Goal: Task Accomplishment & Management: Use online tool/utility

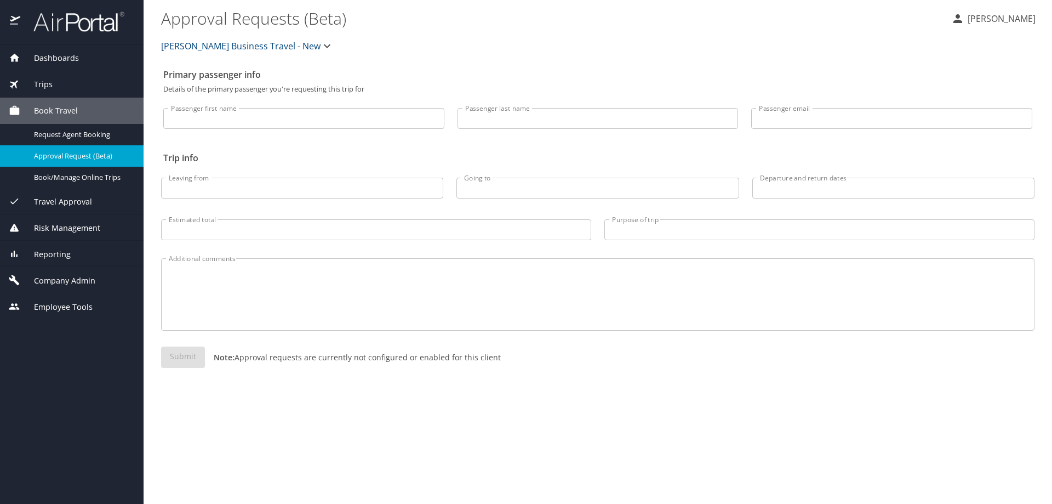
click at [78, 254] on div "Reporting" at bounding box center [72, 254] width 126 height 12
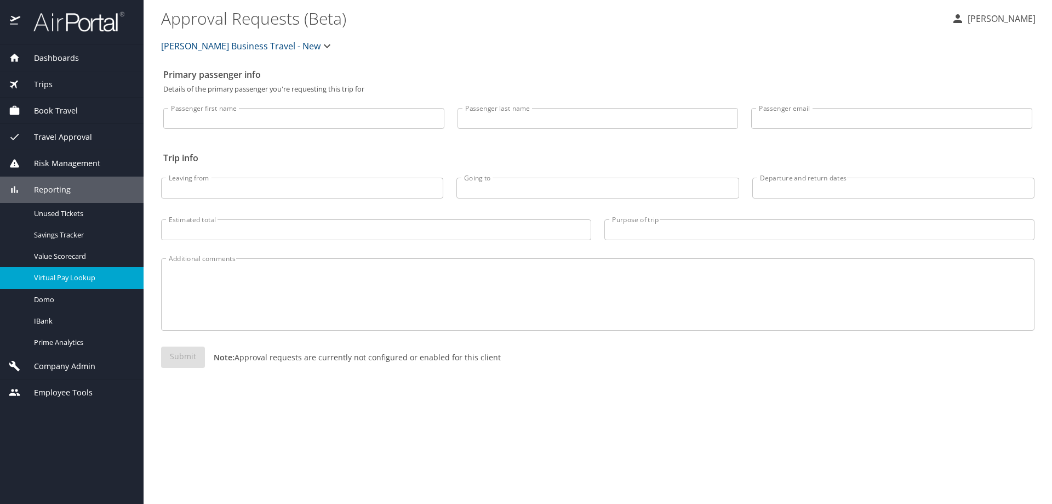
click at [90, 278] on span "Virtual Pay Lookup" at bounding box center [82, 277] width 96 height 10
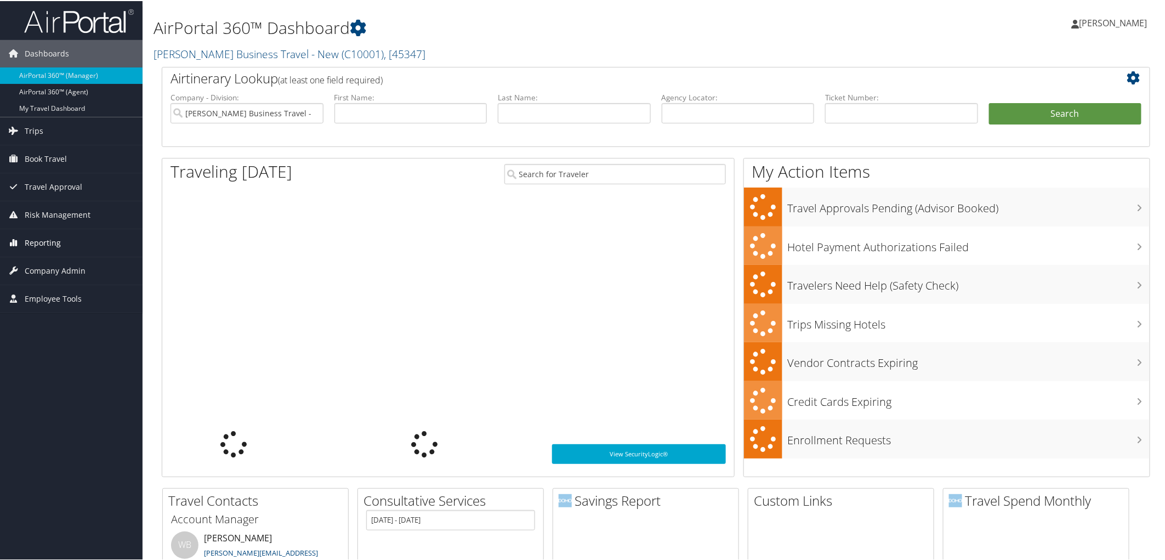
click at [95, 248] on link "Reporting" at bounding box center [71, 241] width 142 height 27
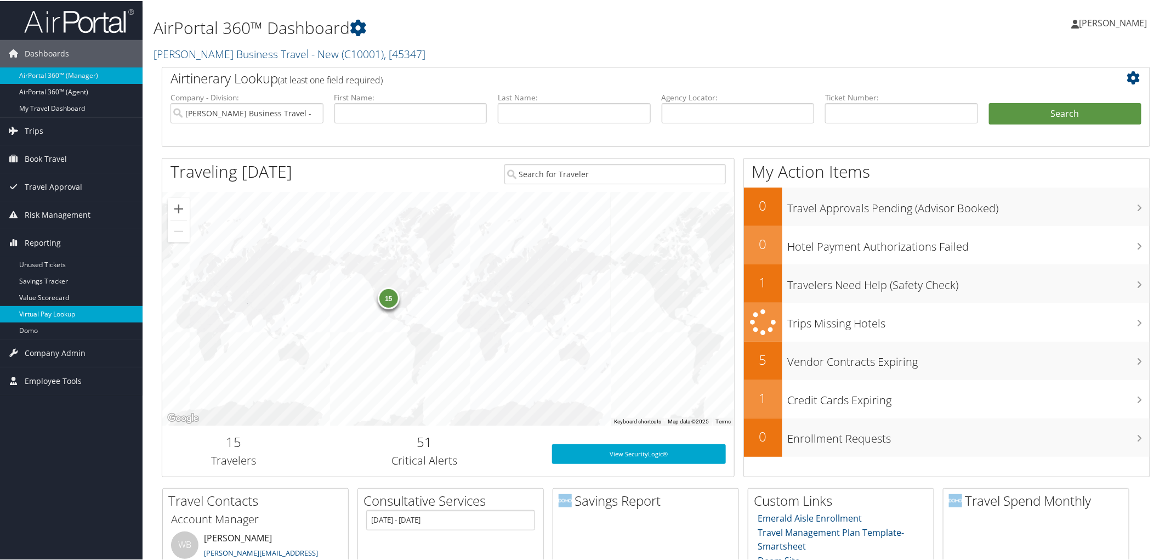
click at [80, 314] on link "Virtual Pay Lookup" at bounding box center [71, 313] width 142 height 16
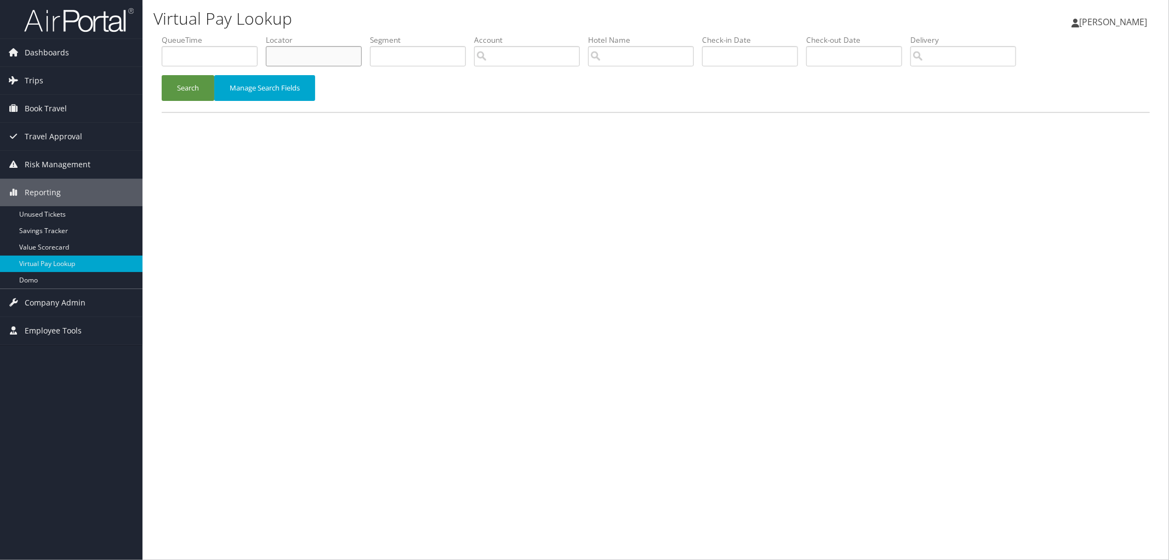
click at [293, 52] on input "text" at bounding box center [314, 56] width 96 height 20
click at [351, 50] on input "text" at bounding box center [314, 56] width 96 height 20
paste input "D1JYGH"
type input "D1JYGH"
click at [182, 88] on button "Search" at bounding box center [188, 88] width 53 height 26
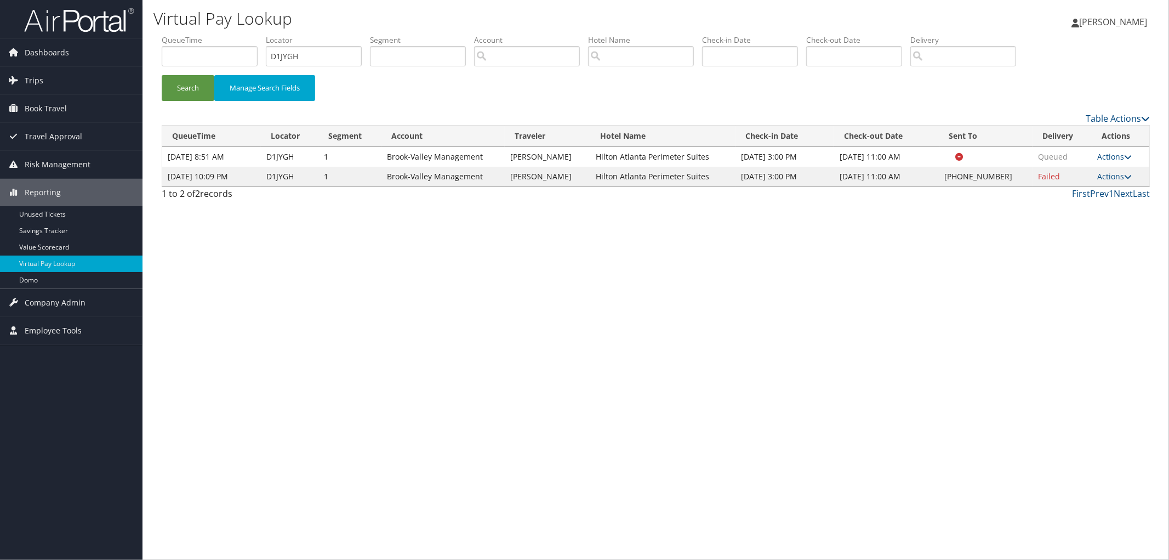
click at [688, 174] on td "Hilton Atlanta Perimeter Suites" at bounding box center [662, 177] width 145 height 20
click at [714, 176] on td "Hilton Atlanta Perimeter Suites" at bounding box center [662, 177] width 145 height 20
drag, startPoint x: 714, startPoint y: 178, endPoint x: 598, endPoint y: 173, distance: 116.3
click at [598, 173] on td "Hilton Atlanta Perimeter Suites" at bounding box center [662, 177] width 145 height 20
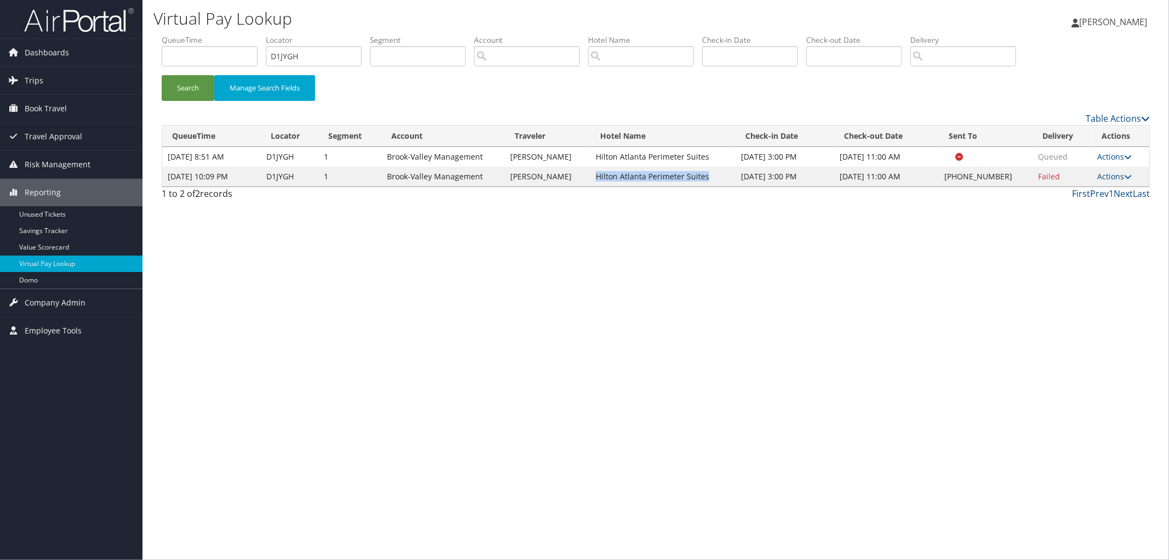
copy td "Hilton Atlanta Perimeter Suites"
click at [1118, 175] on link "Actions" at bounding box center [1115, 176] width 35 height 10
click at [1111, 190] on link "Resend" at bounding box center [1082, 192] width 94 height 19
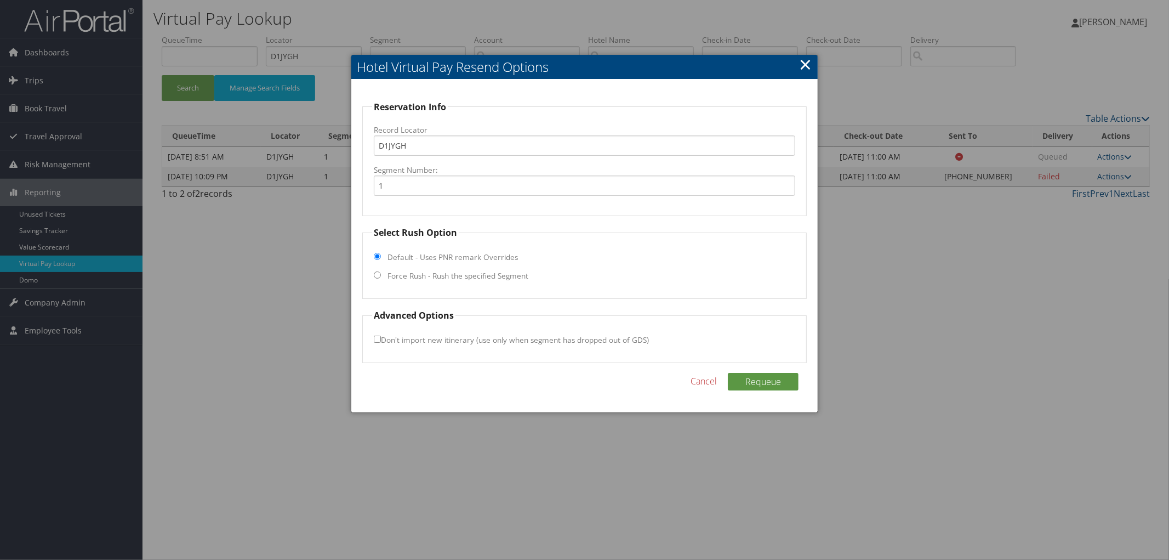
click at [386, 271] on fieldset "Select Rush Option Default - Uses PNR remark Overrides Force Rush - Rush the sp…" at bounding box center [584, 262] width 444 height 73
click at [380, 277] on input "Force Rush - Rush the specified Segment" at bounding box center [377, 274] width 7 height 7
radio input "true"
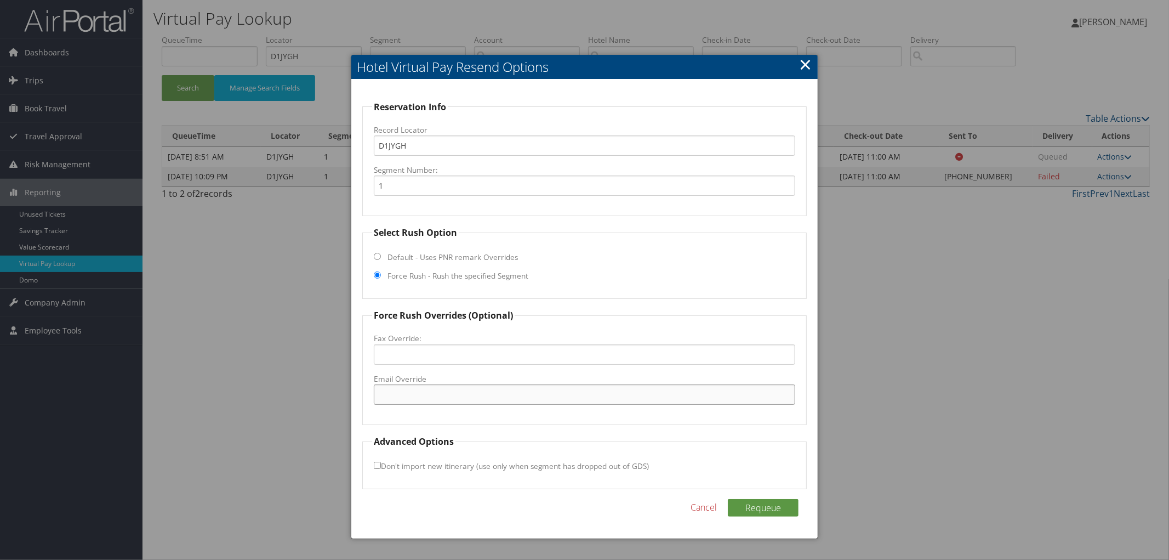
paste input "ATLPD_gm@hilton.com"
type input "ATLPD_gm@hilton.com"
click at [774, 506] on button "Requeue" at bounding box center [763, 508] width 71 height 18
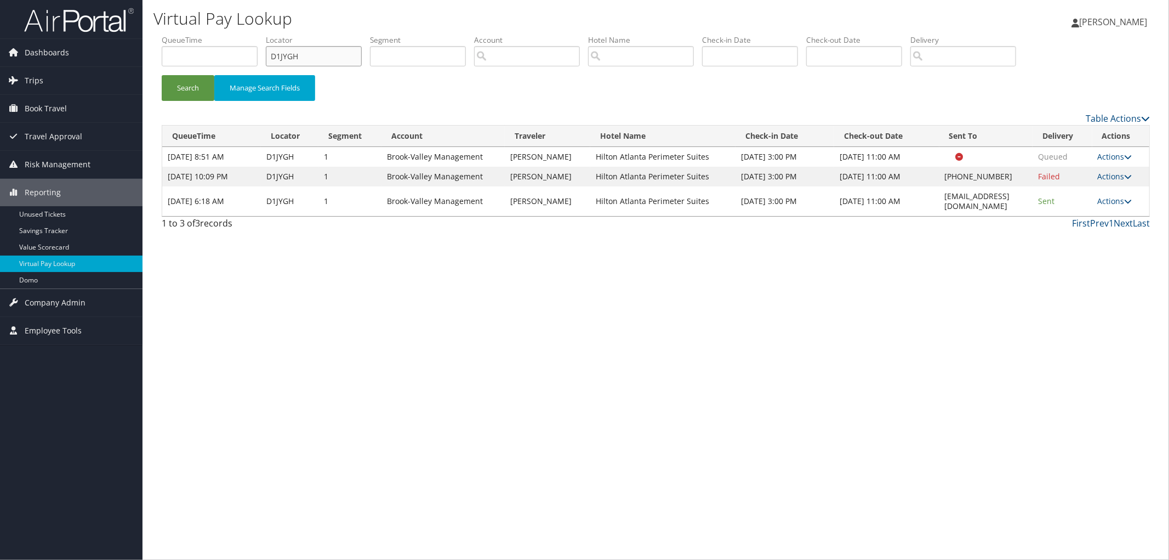
drag, startPoint x: 325, startPoint y: 58, endPoint x: 250, endPoint y: 63, distance: 74.7
click at [250, 35] on ul "QueueTime Locator D1JYGH Segment Account Traveler Hotel Name Check-in Date Chec…" at bounding box center [656, 35] width 988 height 0
paste input "CZ92JX"
type input "CZ92JX"
click at [162, 75] on button "Search" at bounding box center [188, 88] width 53 height 26
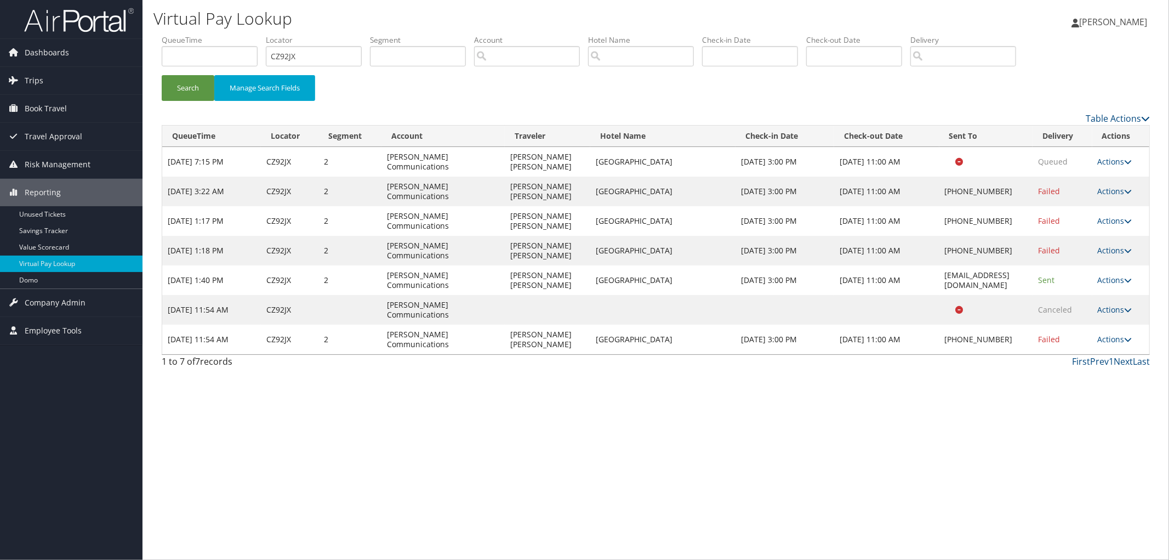
click at [1083, 445] on div "Virtual Pay Lookup Megan Foster Megan Foster My Settings Travel Agency Contacts…" at bounding box center [655, 280] width 1026 height 560
click at [483, 419] on div "Virtual Pay Lookup Megan Foster Megan Foster My Settings Travel Agency Contacts…" at bounding box center [655, 280] width 1026 height 560
click at [307, 497] on div "Virtual Pay Lookup Megan Foster Megan Foster My Settings Travel Agency Contacts…" at bounding box center [655, 280] width 1026 height 560
click at [307, 492] on div "Virtual Pay Lookup Megan Foster Megan Foster My Settings Travel Agency Contacts…" at bounding box center [655, 280] width 1026 height 560
click at [305, 478] on div "Virtual Pay Lookup Megan Foster Megan Foster My Settings Travel Agency Contacts…" at bounding box center [655, 280] width 1026 height 560
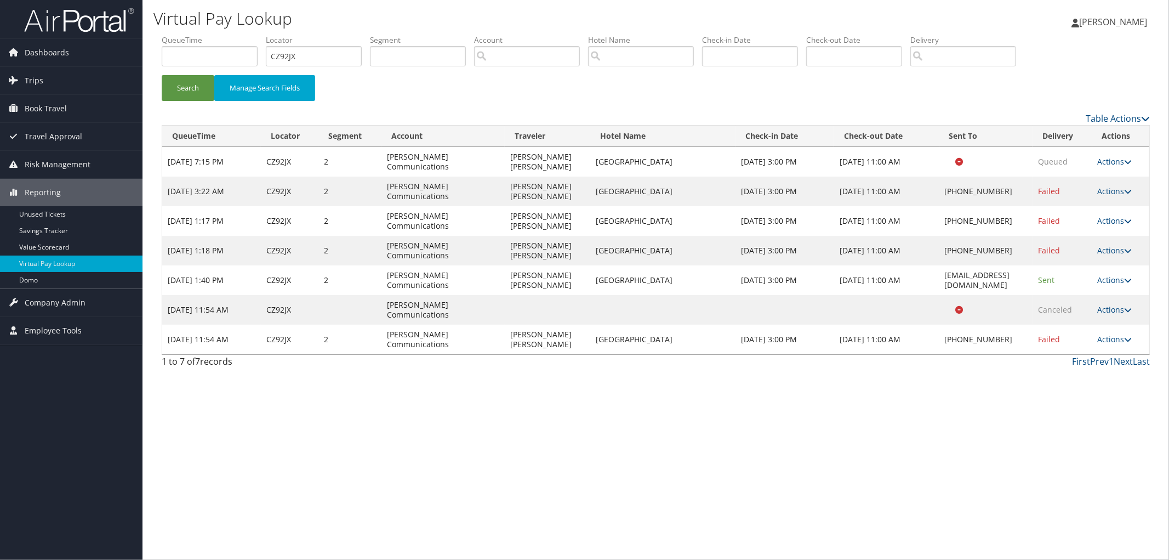
click at [305, 478] on div "Virtual Pay Lookup Megan Foster Megan Foster My Settings Travel Agency Contacts…" at bounding box center [655, 280] width 1026 height 560
click at [463, 435] on div "Virtual Pay Lookup Megan Foster Megan Foster My Settings Travel Agency Contacts…" at bounding box center [655, 280] width 1026 height 560
click at [455, 448] on div "Virtual Pay Lookup Megan Foster Megan Foster My Settings Travel Agency Contacts…" at bounding box center [655, 280] width 1026 height 560
drag, startPoint x: 255, startPoint y: 440, endPoint x: 352, endPoint y: 435, distance: 97.7
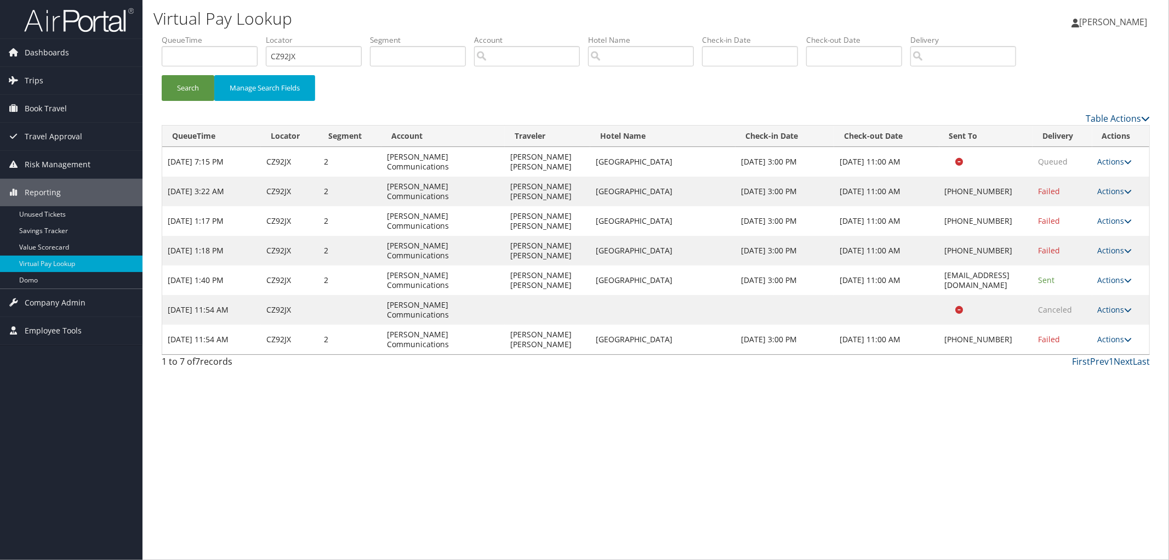
click at [352, 435] on div "Virtual Pay Lookup Megan Foster Megan Foster My Settings Travel Agency Contacts…" at bounding box center [655, 280] width 1026 height 560
click at [423, 388] on div "Virtual Pay Lookup Megan Foster Megan Foster My Settings Travel Agency Contacts…" at bounding box center [655, 280] width 1026 height 560
drag, startPoint x: 309, startPoint y: 53, endPoint x: 239, endPoint y: 56, distance: 69.1
click at [254, 35] on ul "QueueTime Locator CZ92JX Segment Account Traveler Hotel Name Check-in Date Chec…" at bounding box center [656, 35] width 988 height 0
paste input "CZ92JX"
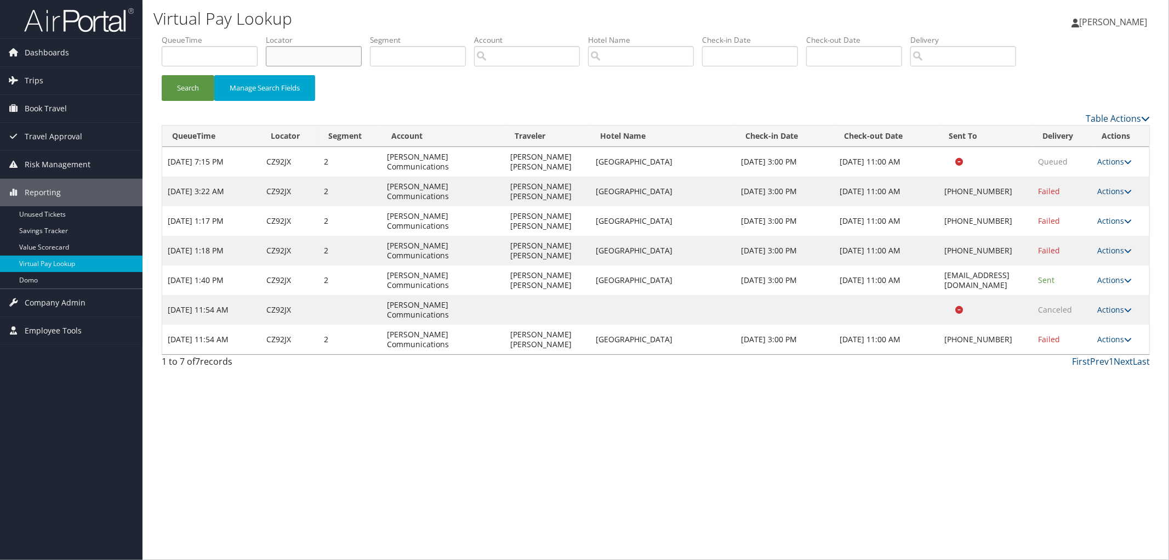
type input "CZ92JX"
click at [162, 75] on button "Search" at bounding box center [188, 88] width 53 height 26
drag, startPoint x: 304, startPoint y: 54, endPoint x: 277, endPoint y: 58, distance: 27.2
click at [277, 58] on input "CZ92JX" at bounding box center [314, 56] width 96 height 20
type input "CS0FV2"
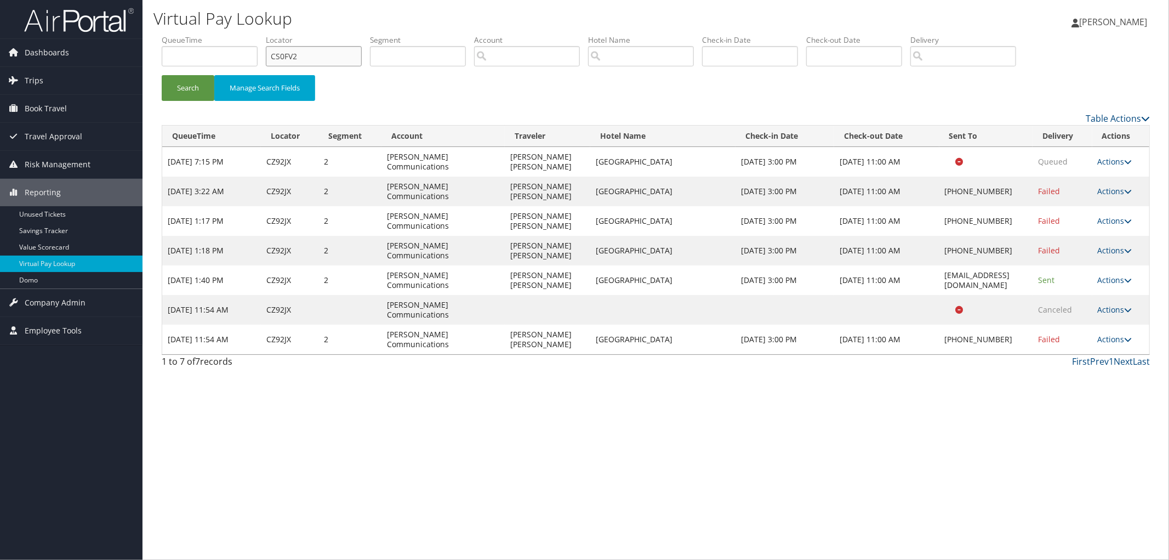
click at [162, 75] on button "Search" at bounding box center [188, 88] width 53 height 26
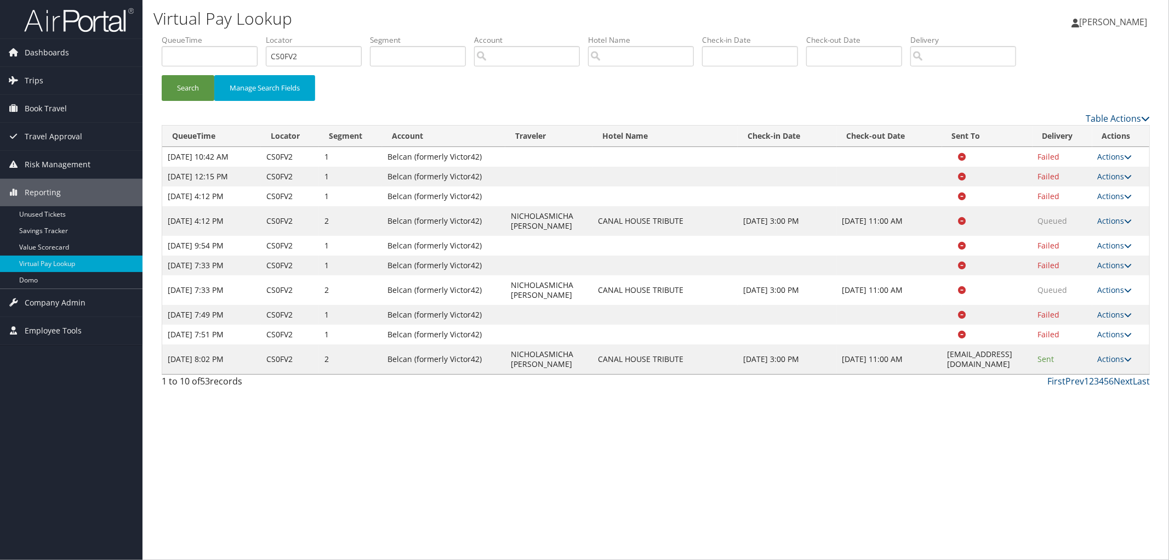
click at [942, 136] on th "Sent To" at bounding box center [987, 136] width 90 height 21
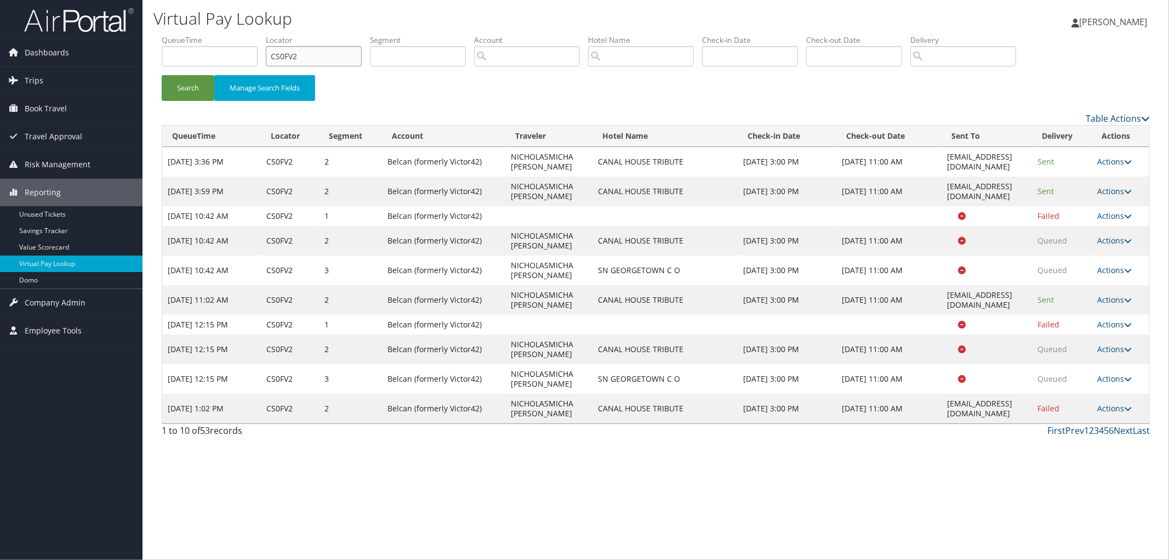
click at [272, 63] on input "CS0FV2" at bounding box center [314, 56] width 96 height 20
paste input "CWNDRY"
type input "CWNDRY"
click at [162, 75] on button "Search" at bounding box center [188, 88] width 53 height 26
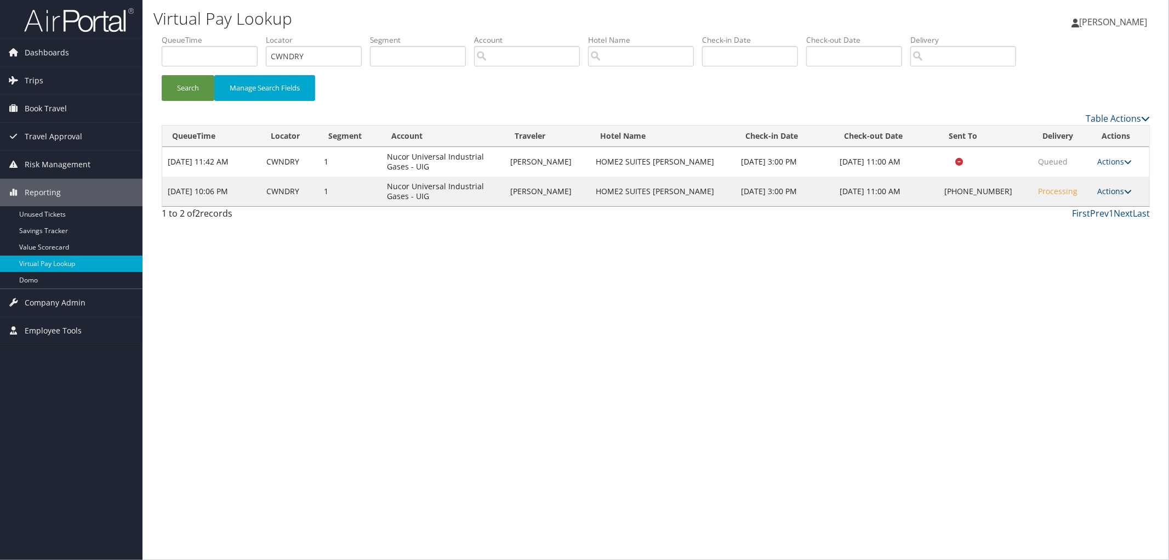
click at [1107, 191] on link "Actions" at bounding box center [1115, 191] width 35 height 10
click at [1100, 269] on link "View Itinerary" at bounding box center [1082, 263] width 94 height 19
click at [1109, 191] on link "Actions" at bounding box center [1115, 191] width 35 height 10
click at [1097, 206] on link "Resend" at bounding box center [1082, 207] width 94 height 19
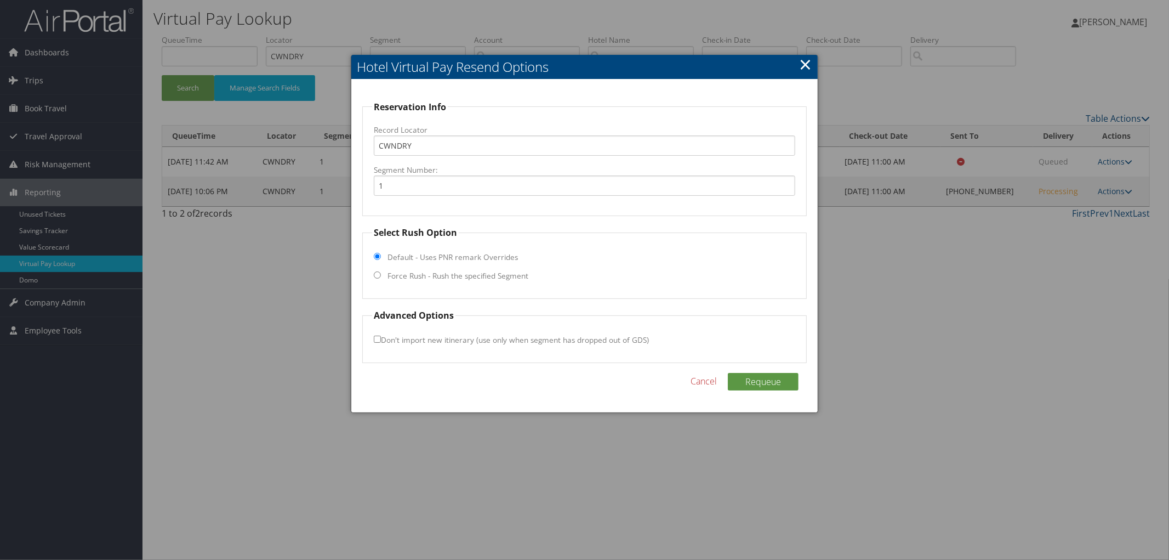
click at [482, 275] on label "Force Rush - Rush the specified Segment" at bounding box center [457, 275] width 141 height 11
click at [381, 275] on input "Force Rush - Rush the specified Segment" at bounding box center [377, 274] width 7 height 7
radio input "true"
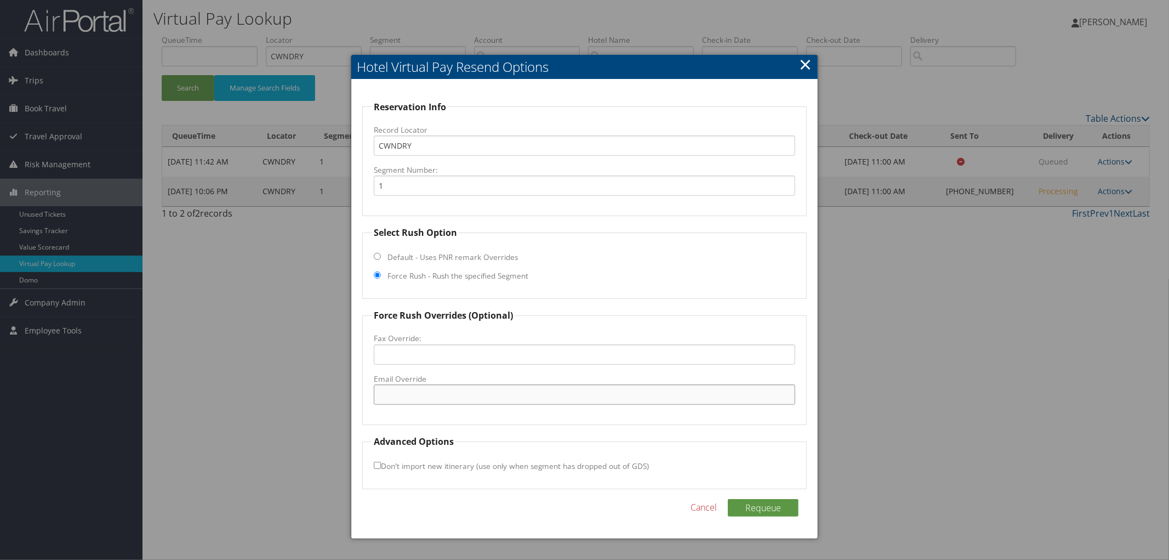
paste input "IGMHT_Home2@hilton.com"
type input "IGMHT_Home2@hilton.com"
click at [757, 507] on button "Requeue" at bounding box center [763, 508] width 71 height 18
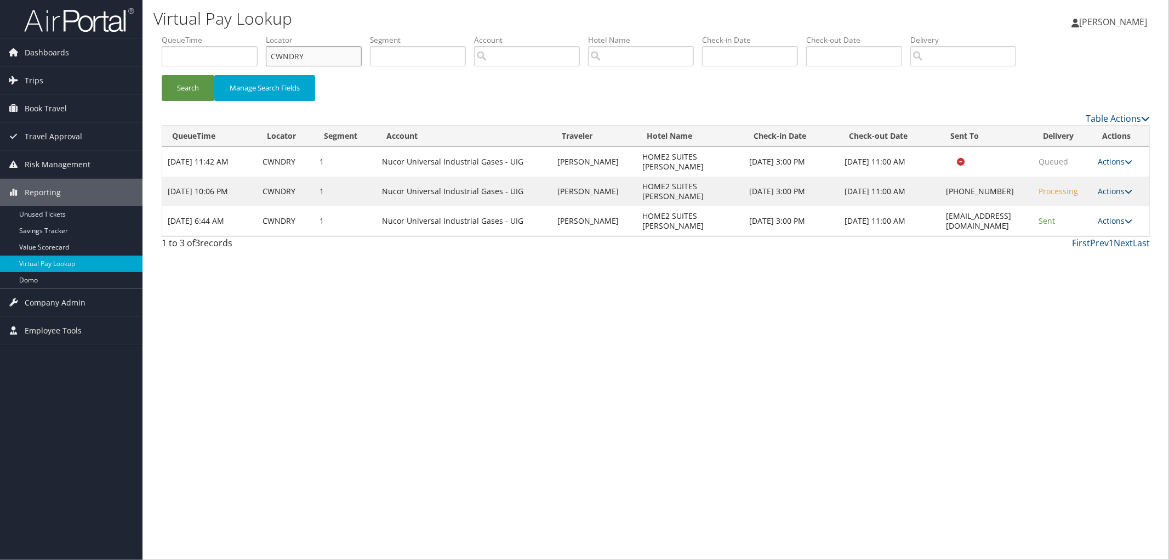
drag, startPoint x: 315, startPoint y: 56, endPoint x: 265, endPoint y: 56, distance: 49.3
click at [283, 59] on input "CWNDRY" at bounding box center [314, 56] width 96 height 20
type input "C"
paste input "D1XX96"
type input "D1XX96"
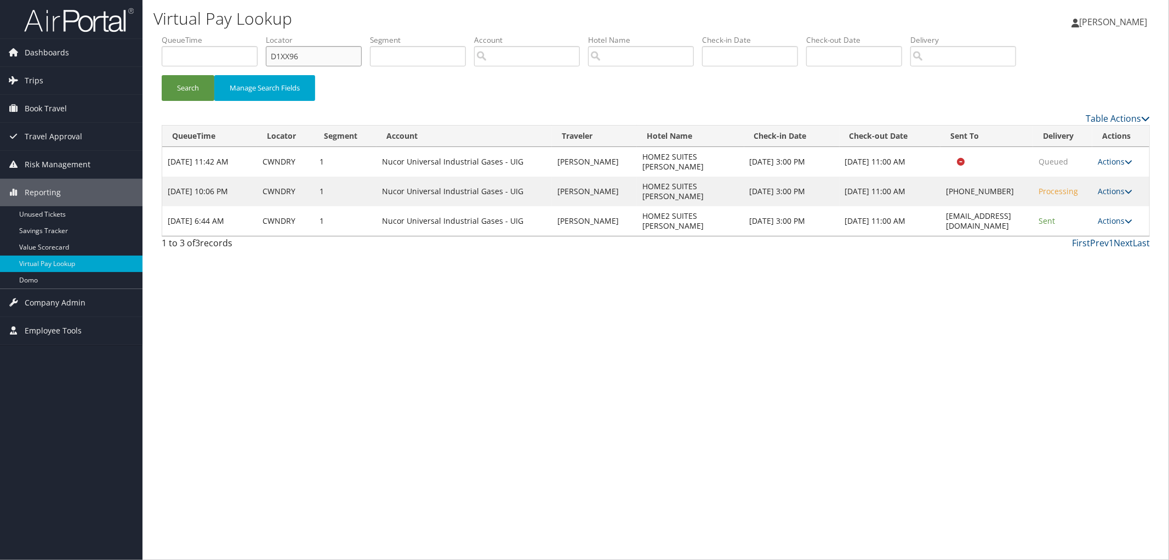
click at [162, 75] on button "Search" at bounding box center [188, 88] width 53 height 26
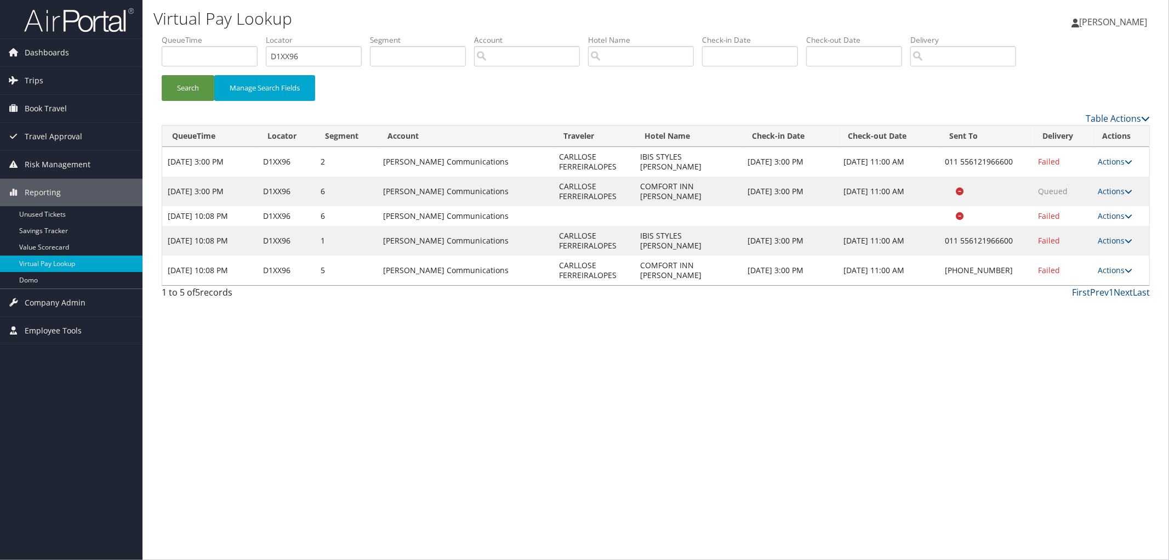
click at [686, 241] on td "IBIS STYLES BRASILI" at bounding box center [688, 241] width 107 height 30
drag, startPoint x: 686, startPoint y: 241, endPoint x: 729, endPoint y: 238, distance: 43.4
click at [729, 226] on td "IBIS STYLES BRASILI" at bounding box center [688, 241] width 107 height 30
drag, startPoint x: 702, startPoint y: 245, endPoint x: 647, endPoint y: 247, distance: 54.8
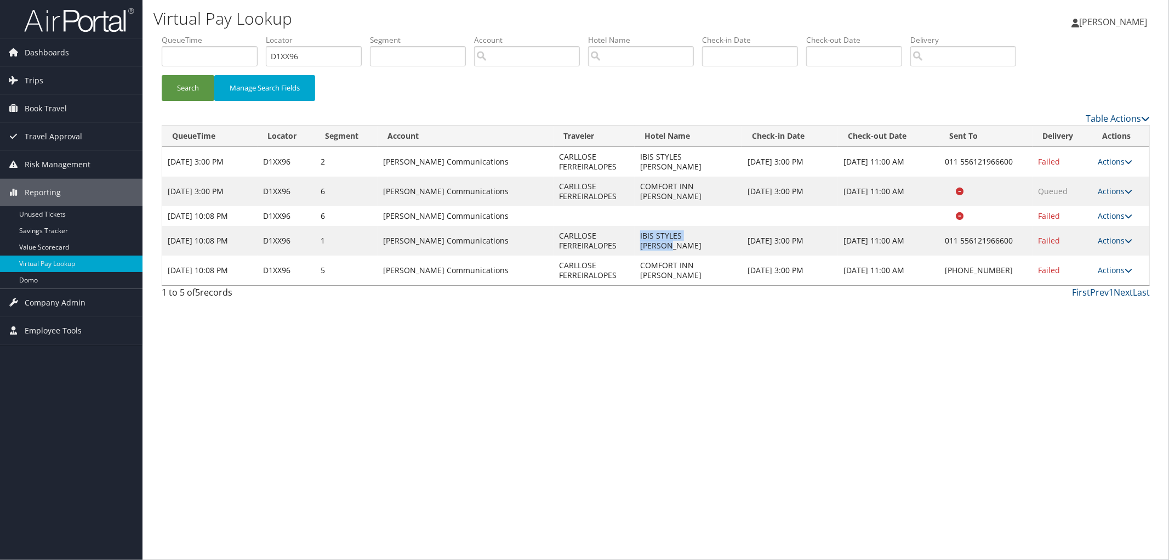
click at [647, 247] on td "IBIS STYLES BRASILI" at bounding box center [688, 241] width 107 height 30
copy td "IBIS STYLES BRASILI"
click at [1121, 239] on link "Actions" at bounding box center [1115, 240] width 35 height 10
click at [1115, 256] on link "Resend" at bounding box center [1083, 256] width 94 height 19
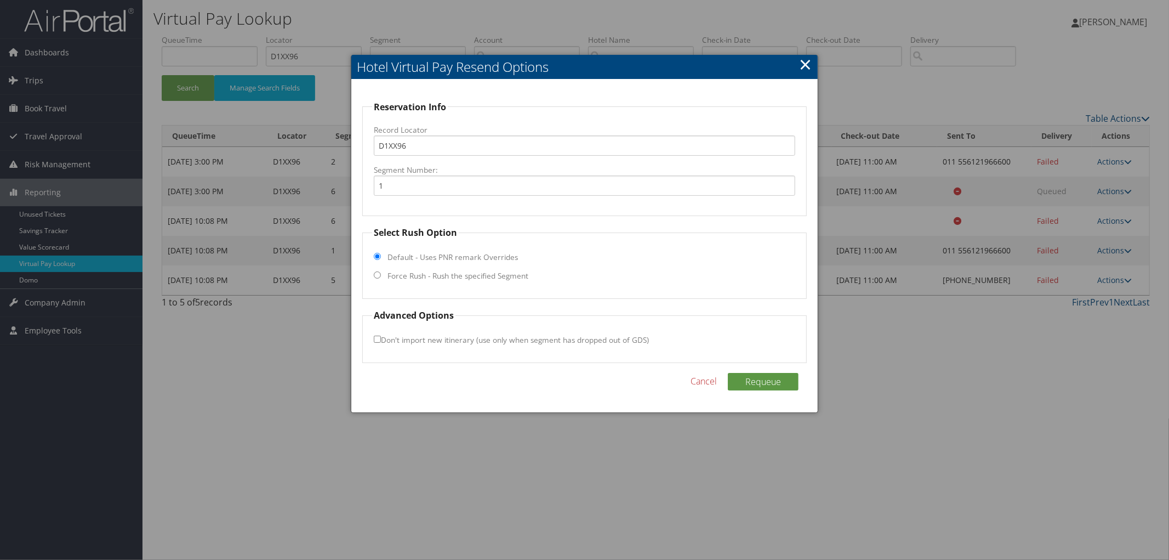
click at [420, 273] on label "Force Rush - Rush the specified Segment" at bounding box center [457, 275] width 141 height 11
click at [381, 273] on input "Force Rush - Rush the specified Segment" at bounding box center [377, 274] width 7 height 7
radio input "true"
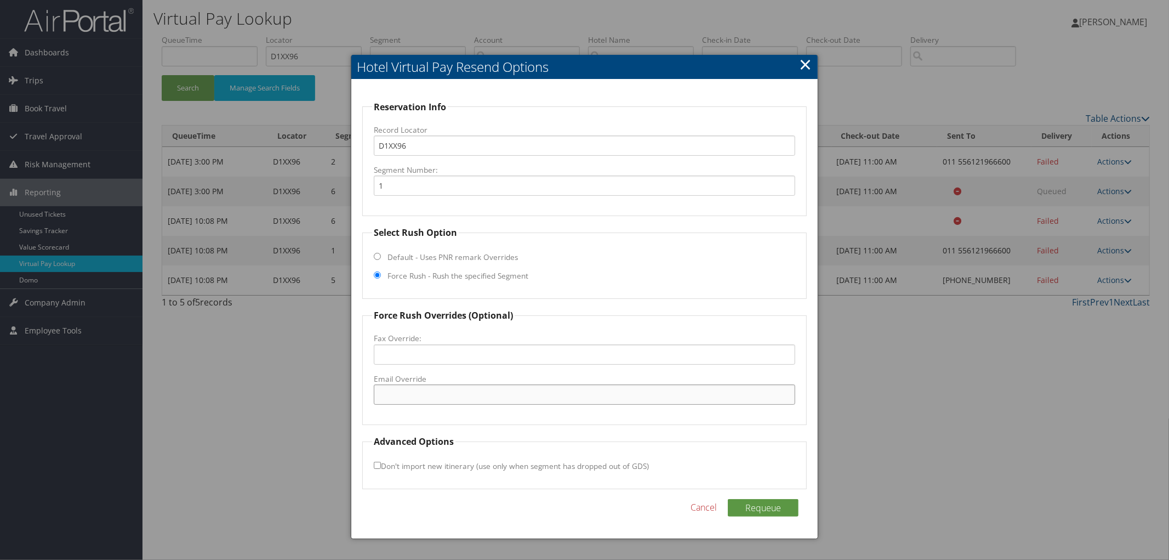
paste input "hb0i3-sm1@accor.com"
type input "hb0i3-sm1@accor.com"
click at [769, 510] on button "Requeue" at bounding box center [763, 508] width 71 height 18
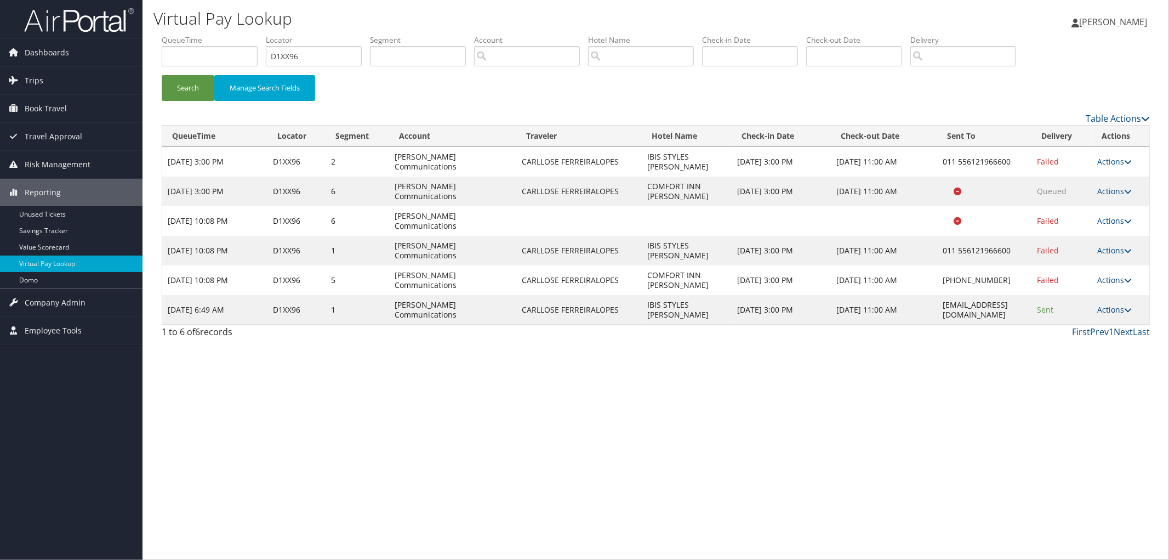
click at [1115, 275] on link "Actions" at bounding box center [1114, 280] width 35 height 10
click at [1090, 322] on link "View Itinerary" at bounding box center [1082, 322] width 94 height 19
click at [1117, 275] on link "Actions" at bounding box center [1114, 280] width 35 height 10
click at [1106, 266] on link "Resend" at bounding box center [1082, 266] width 94 height 19
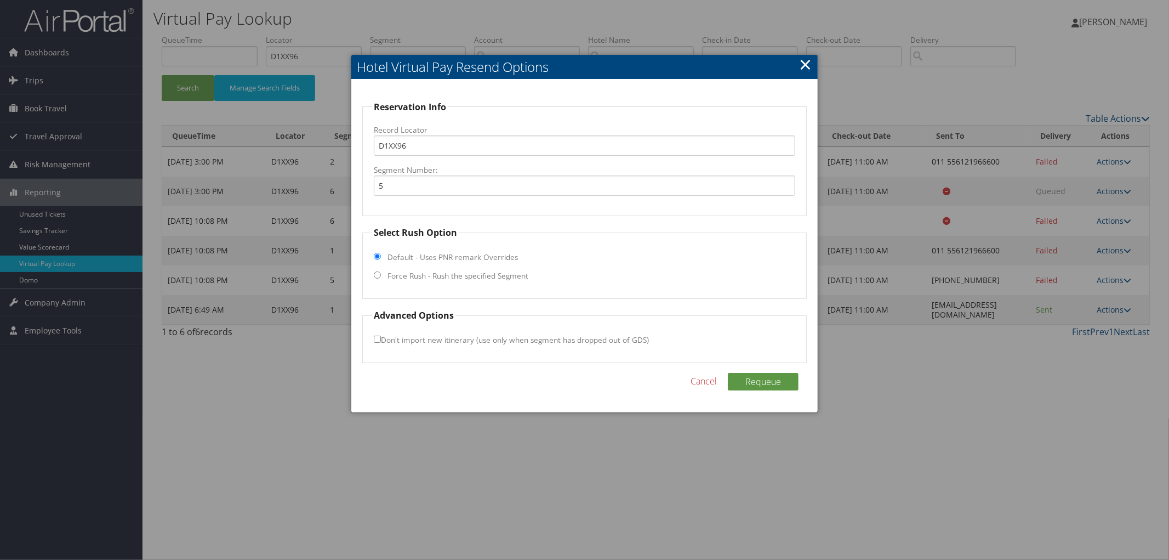
click at [451, 271] on label "Force Rush - Rush the specified Segment" at bounding box center [457, 275] width 141 height 11
click at [381, 271] on input "Force Rush - Rush the specified Segment" at bounding box center [377, 274] width 7 height 7
radio input "true"
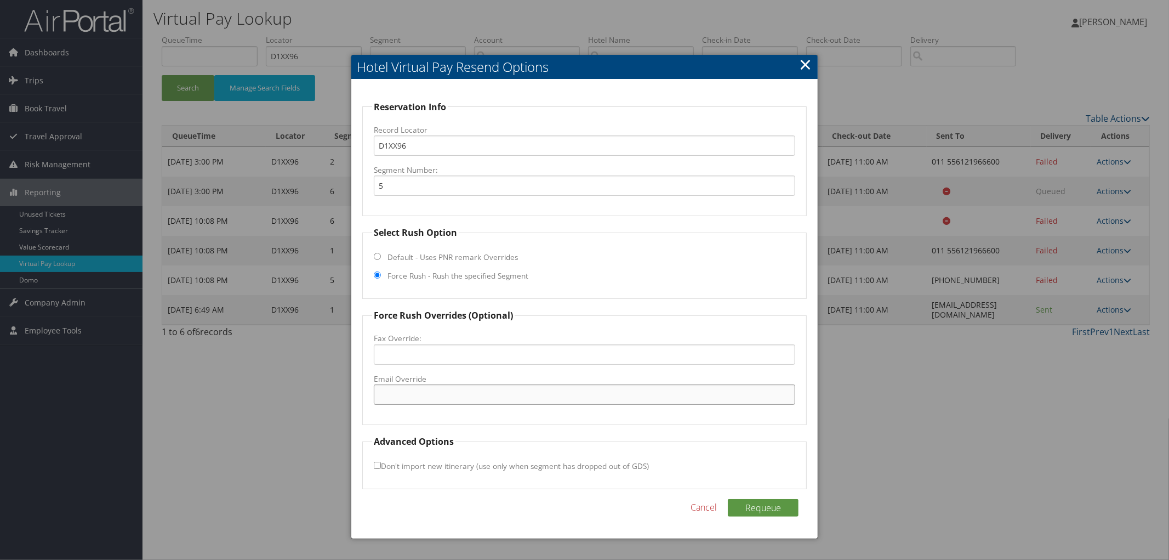
paste input "UT058@stayatchoice.com"
type input "UT058@stayatchoice.com"
click at [750, 500] on button "Requeue" at bounding box center [763, 508] width 71 height 18
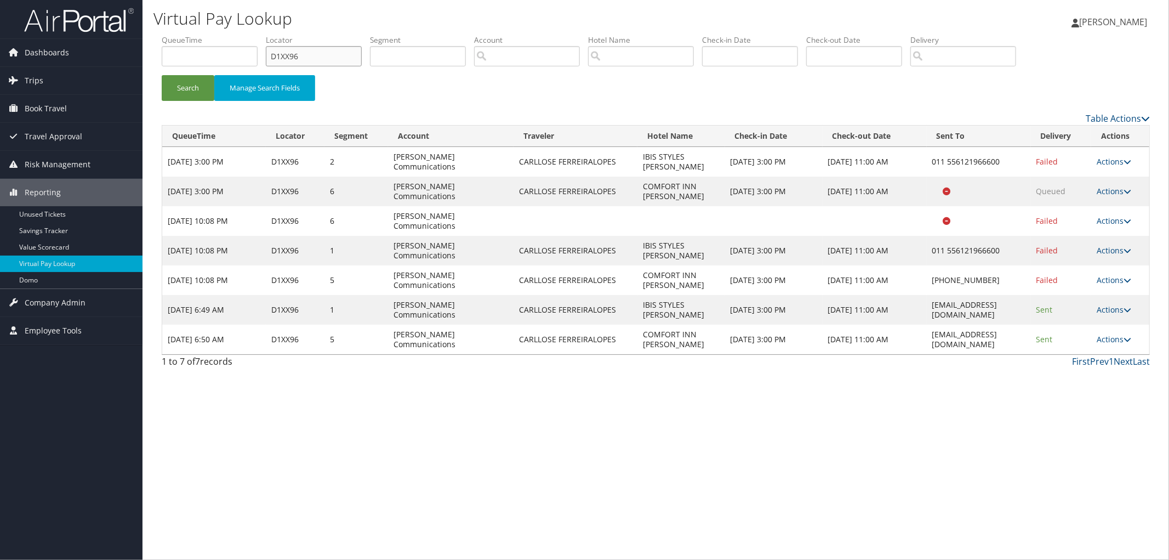
drag, startPoint x: 316, startPoint y: 64, endPoint x: 283, endPoint y: 67, distance: 33.0
click at [288, 66] on input "D1XX96" at bounding box center [314, 56] width 96 height 20
type input "D"
paste input "CYMN97"
type input "CYMN97"
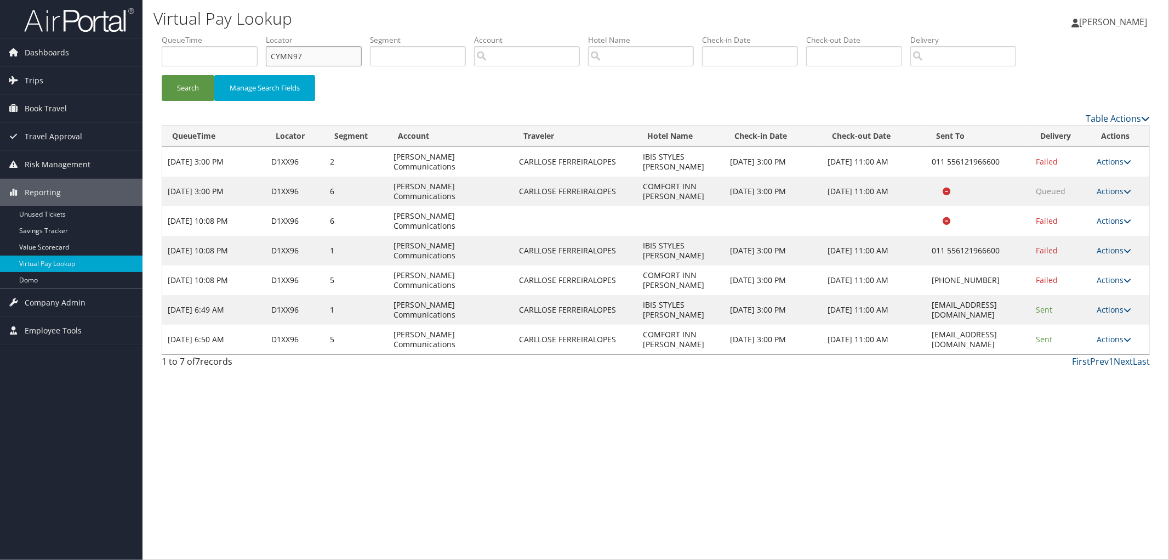
click at [162, 75] on button "Search" at bounding box center [188, 88] width 53 height 26
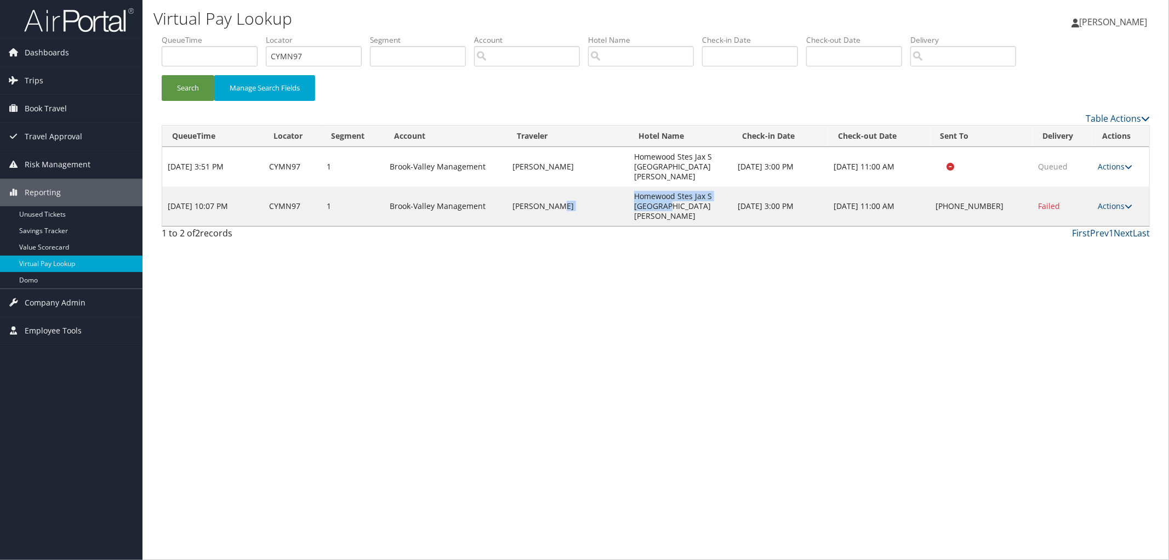
drag, startPoint x: 687, startPoint y: 194, endPoint x: 634, endPoint y: 185, distance: 53.9
click at [634, 186] on tr "Aug 9, 2025 10:07 PM CYMN97 1 Brook-Valley Management JAMES MOORE Homewood Stes…" at bounding box center [655, 205] width 987 height 39
copy tr "Homewood Stes Jax S St Johns"
click at [1121, 201] on link "Actions" at bounding box center [1115, 206] width 35 height 10
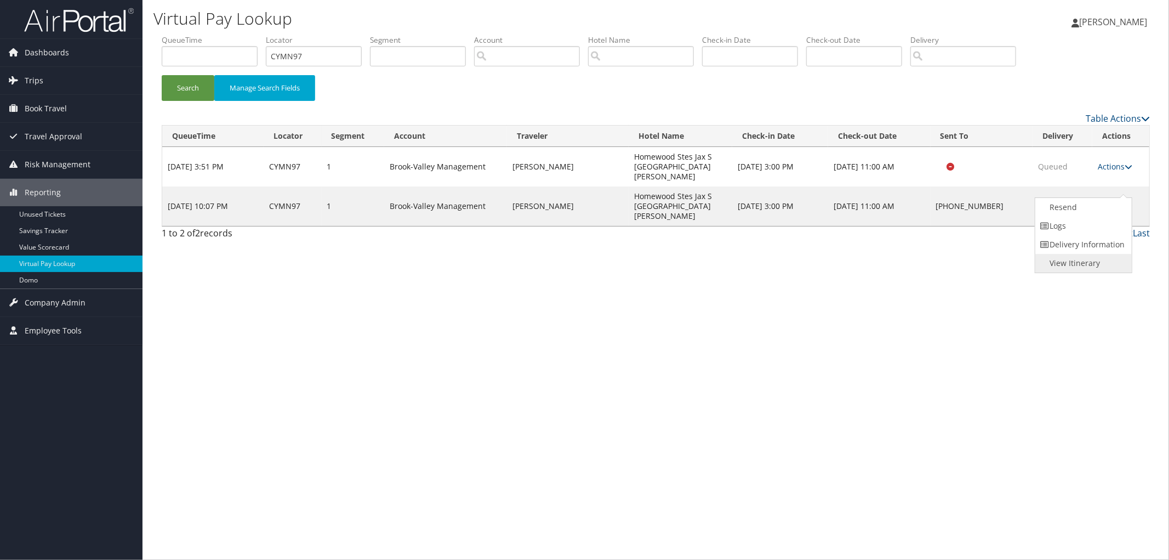
click at [1081, 261] on link "View Itinerary" at bounding box center [1082, 263] width 94 height 19
click at [1115, 201] on link "Actions" at bounding box center [1115, 206] width 35 height 10
click at [1105, 203] on link "Resend" at bounding box center [1082, 207] width 94 height 19
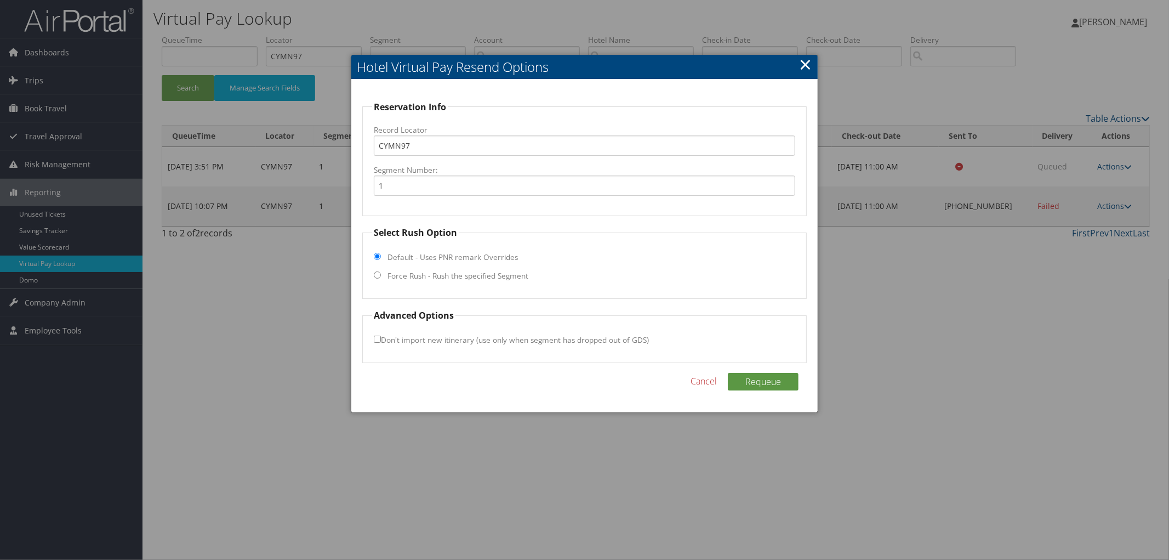
click at [458, 283] on fieldset "Select Rush Option Default - Uses PNR remark Overrides Force Rush - Rush the sp…" at bounding box center [584, 262] width 444 height 73
click at [461, 276] on label "Force Rush - Rush the specified Segment" at bounding box center [457, 275] width 141 height 11
click at [381, 276] on input "Force Rush - Rush the specified Segment" at bounding box center [377, 274] width 7 height 7
radio input "true"
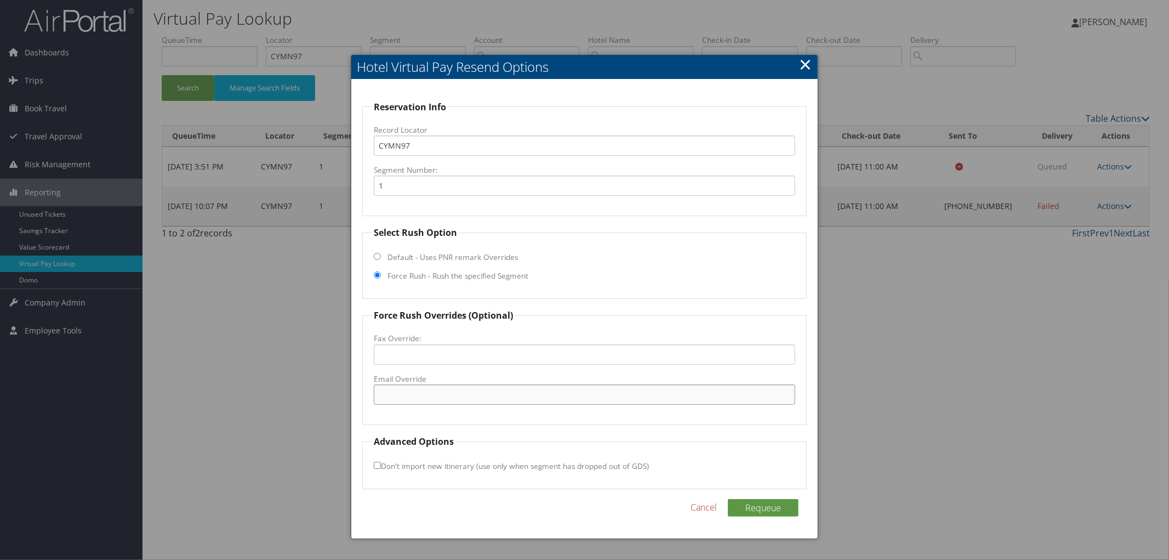
paste input "JAXHW_Homewood@hilton.com"
type input "JAXHW_Homewood@hilton.com"
click at [754, 505] on button "Requeue" at bounding box center [763, 508] width 71 height 18
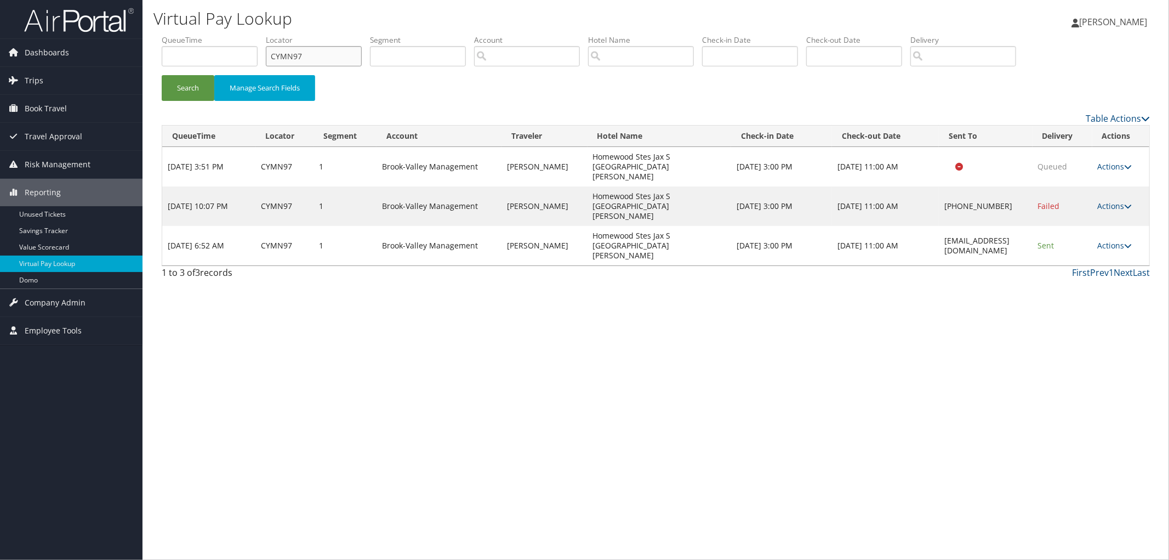
drag, startPoint x: 283, startPoint y: 53, endPoint x: 212, endPoint y: 53, distance: 70.7
click at [232, 35] on ul "QueueTime Locator CYMN97 Segment Account Traveler Hotel Name Check-in Date Chec…" at bounding box center [656, 35] width 988 height 0
paste input "CWNBFM"
type input "CWNBFM"
click at [162, 75] on button "Search" at bounding box center [188, 88] width 53 height 26
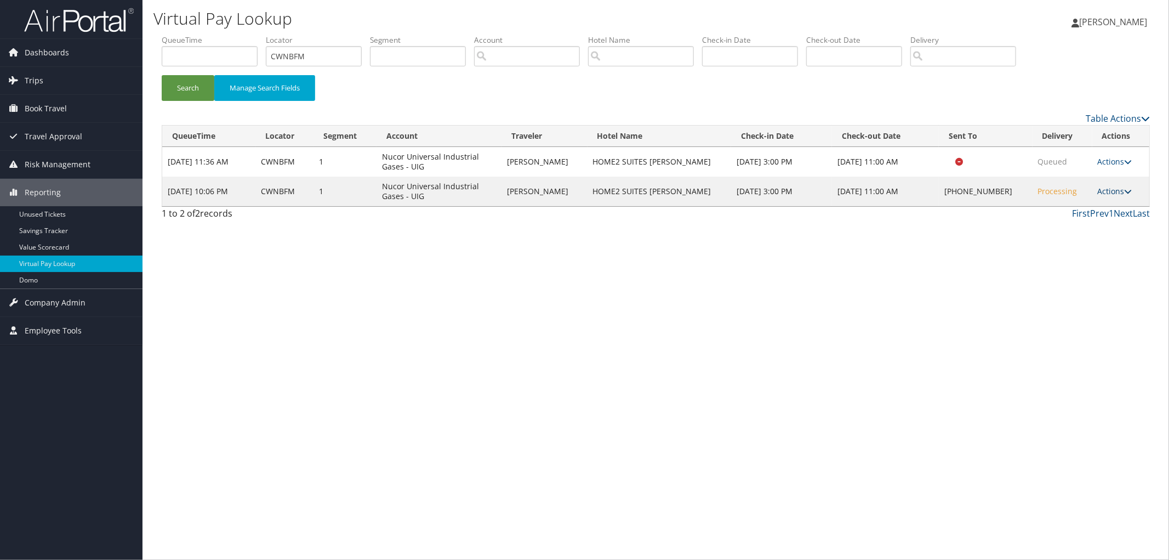
click at [1105, 192] on link "Actions" at bounding box center [1115, 191] width 35 height 10
click at [1091, 271] on link "View Itinerary" at bounding box center [1082, 263] width 94 height 19
click at [1104, 192] on link "Actions" at bounding box center [1115, 191] width 35 height 10
click at [1070, 209] on link "Resend" at bounding box center [1082, 207] width 94 height 19
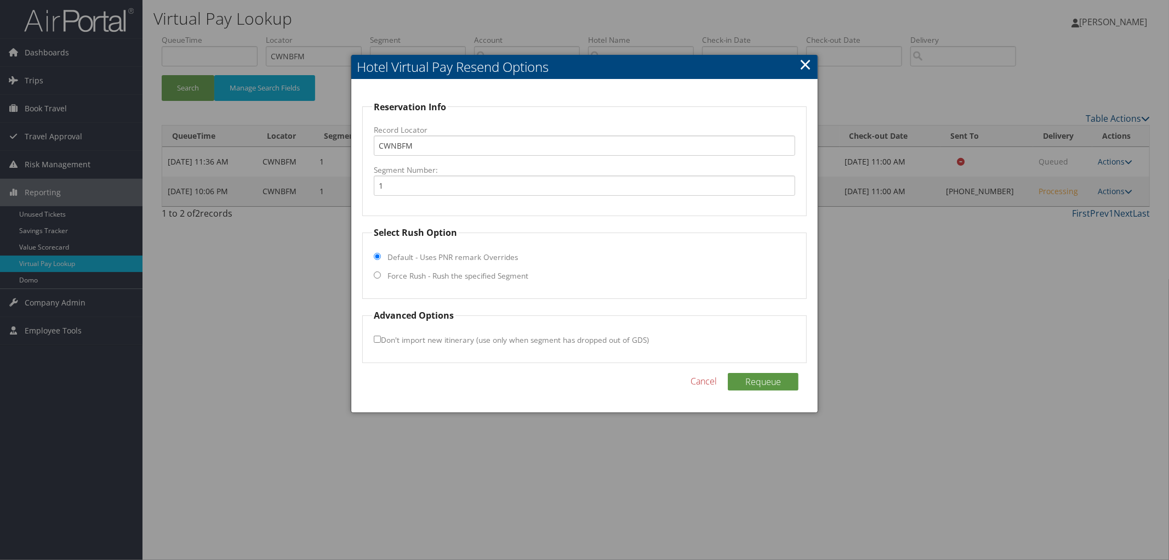
click at [374, 275] on input "Force Rush - Rush the specified Segment" at bounding box center [377, 274] width 7 height 7
radio input "true"
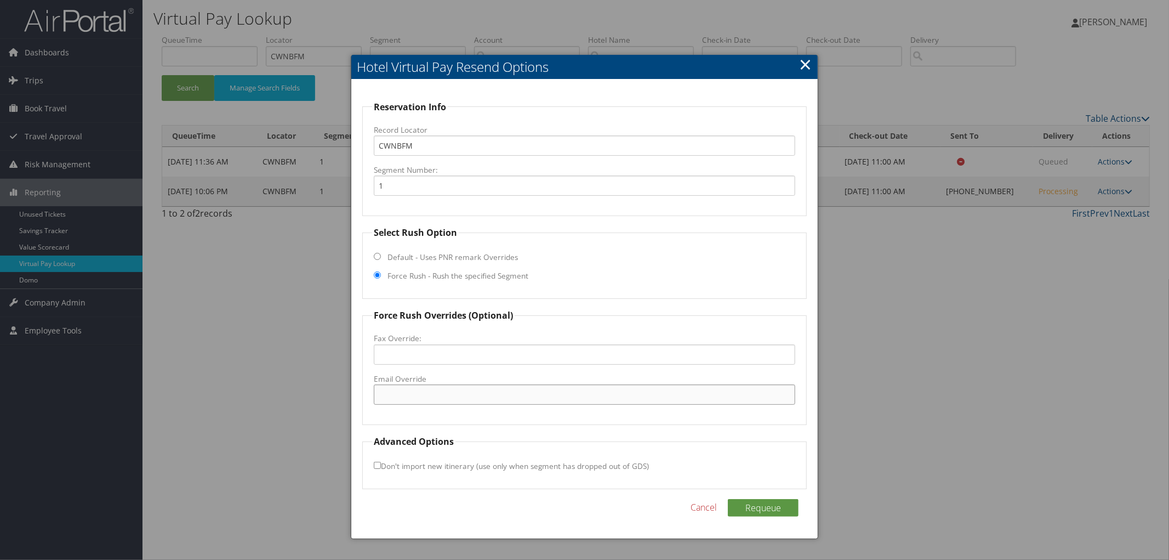
paste input "IGMHT_Home2@hilton.com"
type input "IGMHT_Home2@hilton.com"
click at [766, 504] on button "Requeue" at bounding box center [763, 508] width 71 height 18
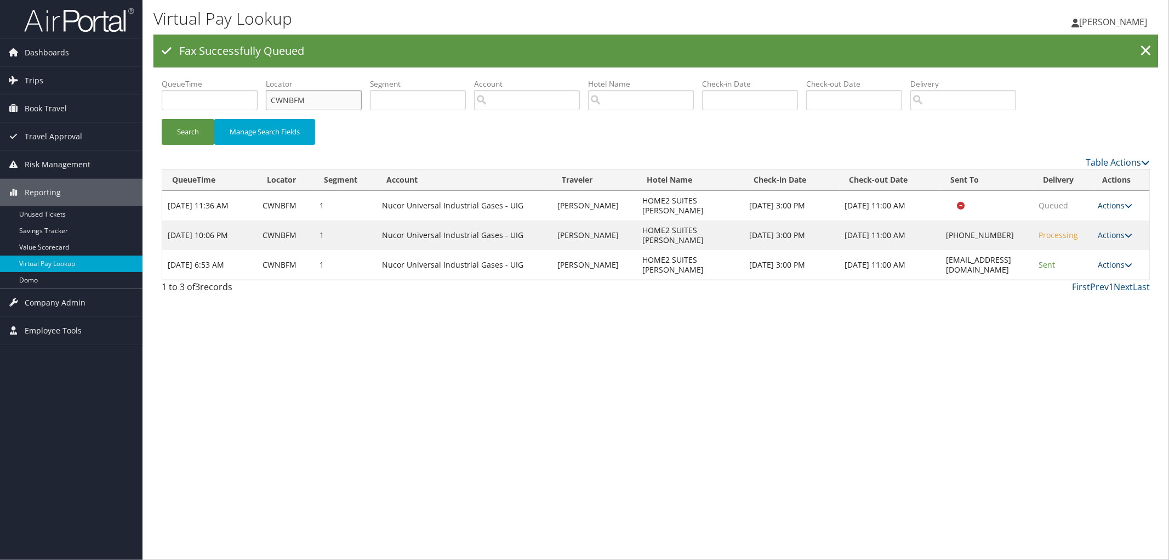
drag, startPoint x: 317, startPoint y: 99, endPoint x: 195, endPoint y: 67, distance: 126.1
click at [201, 71] on div "Fax Successfully Queued × QueueTime Locator CWNBFM Segment Account Traveler Hot…" at bounding box center [655, 167] width 1005 height 264
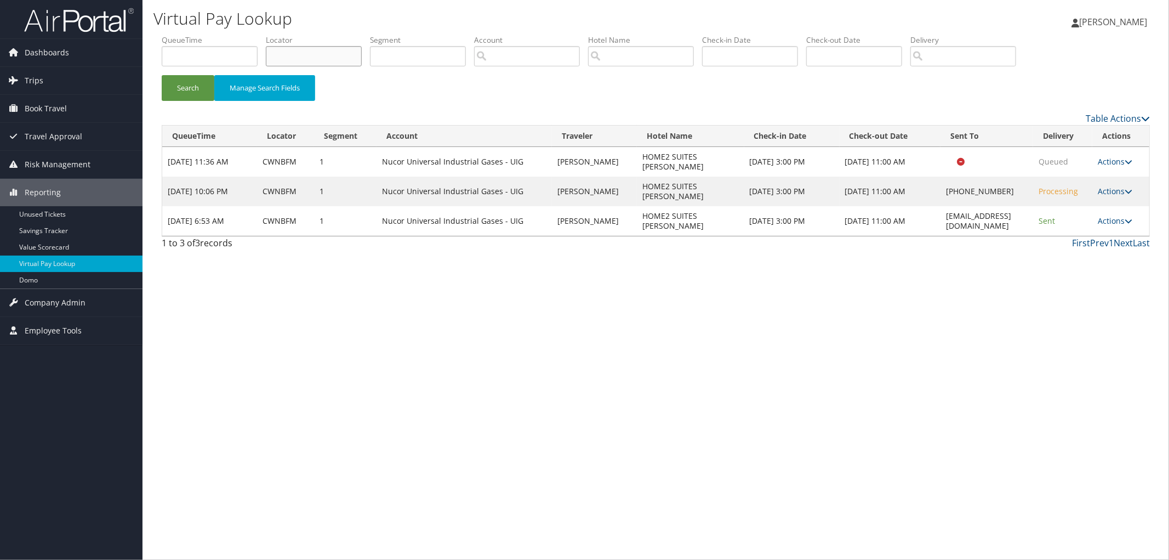
paste input "CYNCTV"
type input "CYNCTV"
click at [162, 75] on button "Search" at bounding box center [188, 88] width 53 height 26
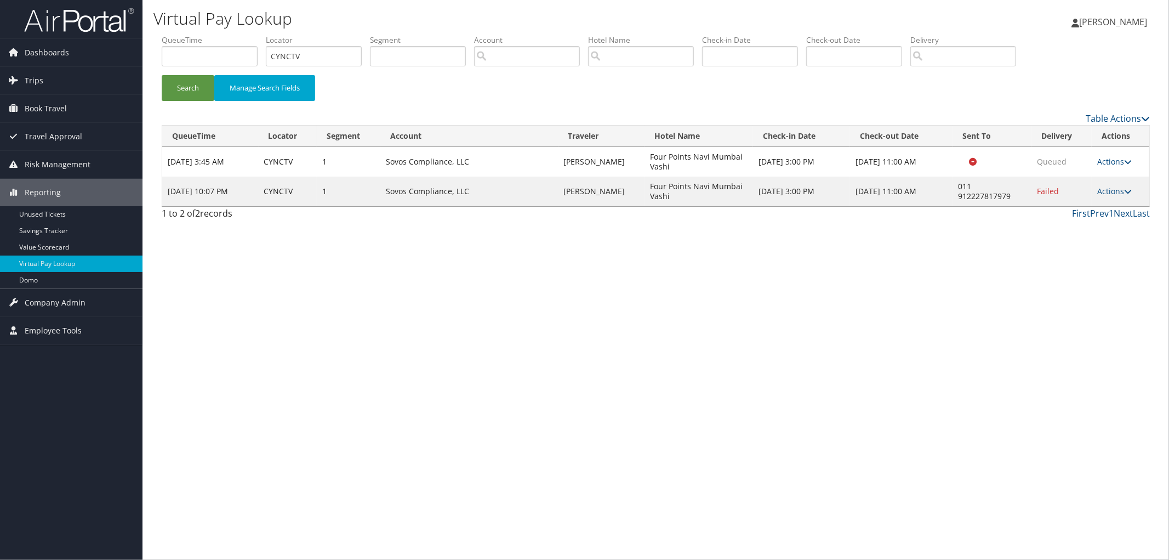
drag, startPoint x: 660, startPoint y: 197, endPoint x: 669, endPoint y: 188, distance: 12.8
click at [638, 183] on tr "Aug 9, 2025 10:07 PM CYNCTV 1 Sovos Compliance, LLC DUSTIN HINDMAN Four Points …" at bounding box center [655, 191] width 987 height 30
copy tr "Four Points Navi Mumbai Vashi"
drag, startPoint x: 1119, startPoint y: 189, endPoint x: 1115, endPoint y: 195, distance: 6.7
click at [1118, 190] on link "Actions" at bounding box center [1114, 191] width 35 height 10
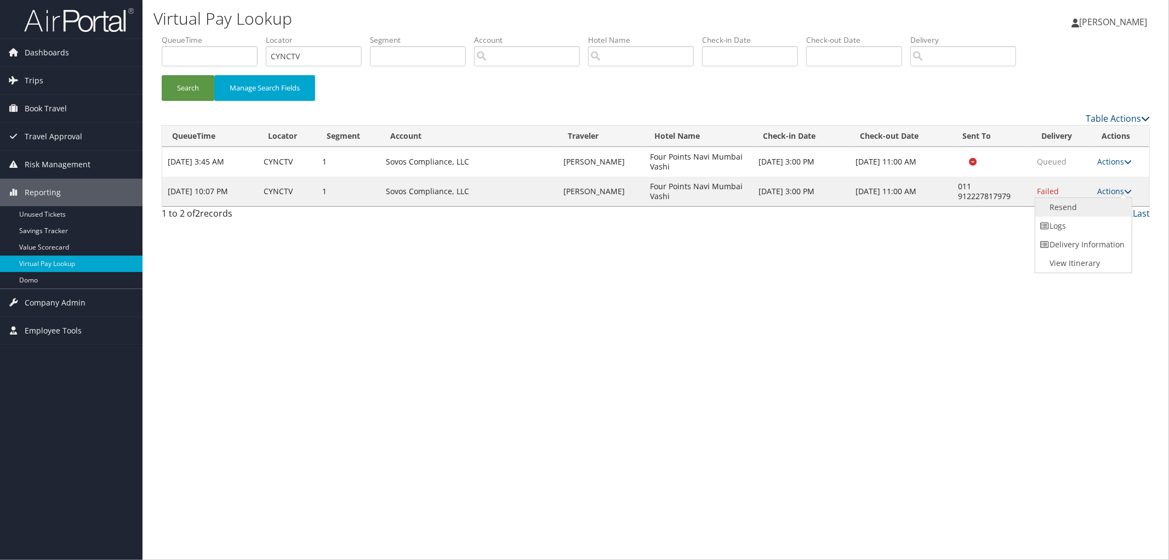
click at [1104, 211] on link "Resend" at bounding box center [1082, 207] width 94 height 19
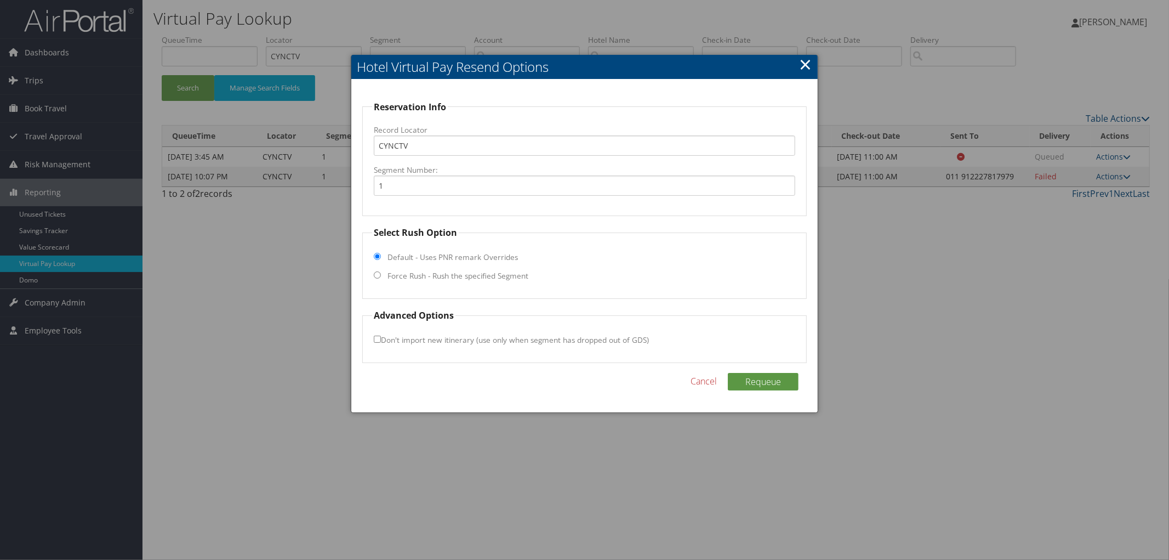
click at [446, 276] on label "Force Rush - Rush the specified Segment" at bounding box center [457, 275] width 141 height 11
click at [381, 276] on input "Force Rush - Rush the specified Segment" at bounding box center [377, 274] width 7 height 7
radio input "true"
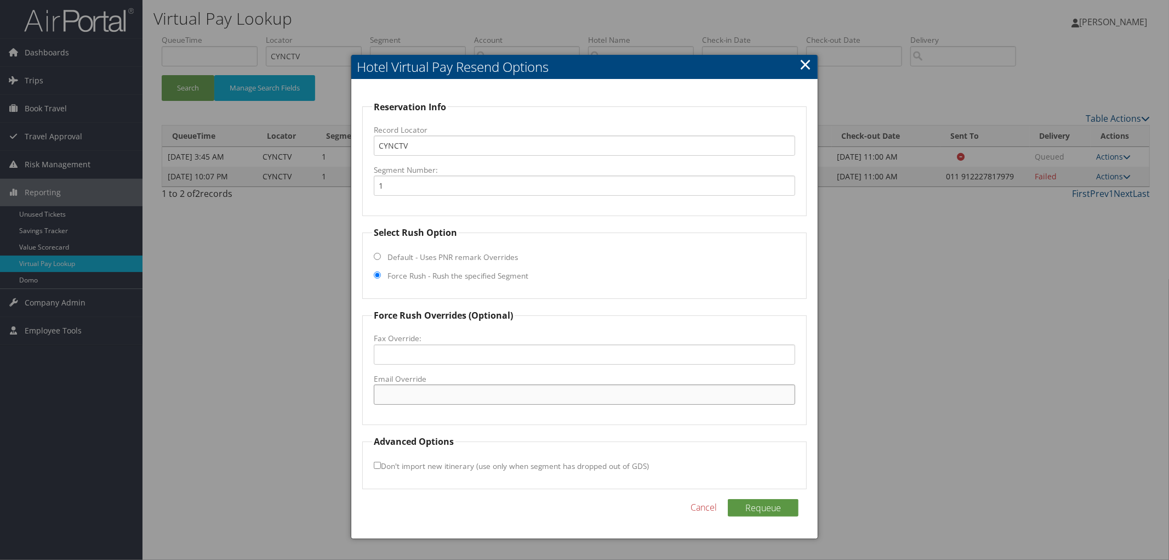
paste input "reservation.vashi@fourpoints.com"
type input "reservation.vashi@fourpoints.com"
click at [740, 509] on button "Requeue" at bounding box center [763, 508] width 71 height 18
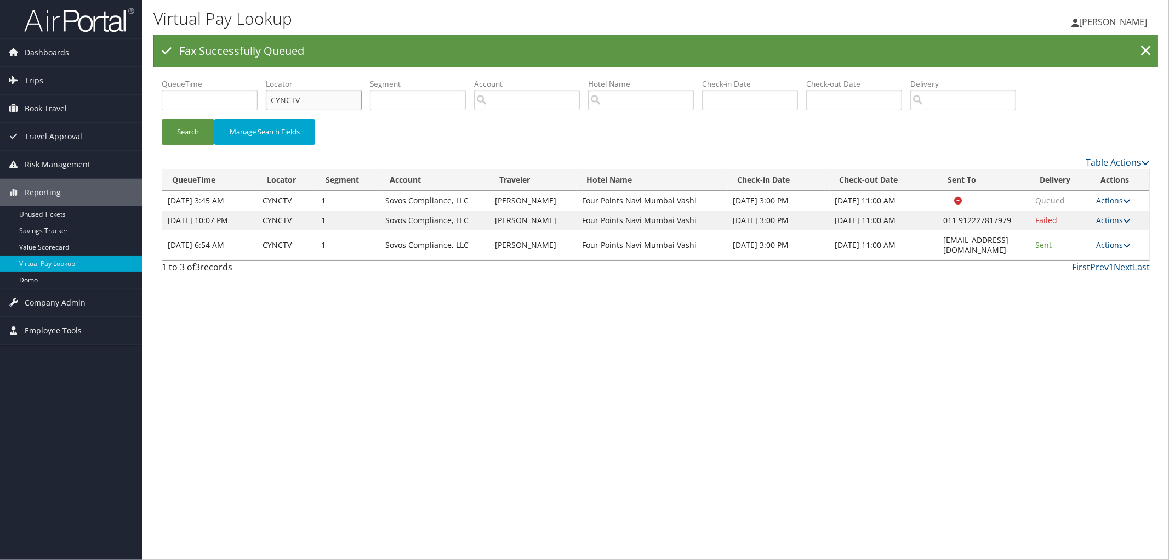
drag, startPoint x: 310, startPoint y: 102, endPoint x: 164, endPoint y: 112, distance: 145.6
click at [170, 78] on ul "QueueTime Locator CYNCTV Segment Account Traveler Hotel Name Check-in Date Chec…" at bounding box center [656, 78] width 988 height 0
paste input "CWNJ3V"
type input "CWNJ3V"
click at [162, 119] on button "Search" at bounding box center [188, 132] width 53 height 26
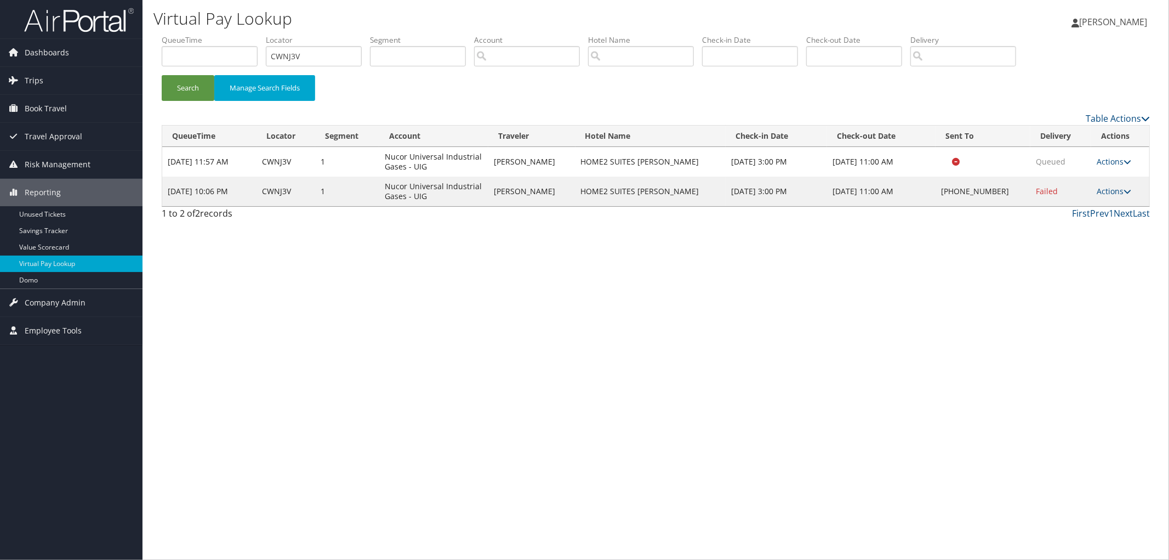
click at [1121, 184] on td "Actions Resend Logs Delivery Information View Itinerary" at bounding box center [1120, 191] width 58 height 30
click at [1119, 190] on link "Actions" at bounding box center [1114, 191] width 35 height 10
click at [1094, 204] on link "Resend" at bounding box center [1082, 207] width 94 height 19
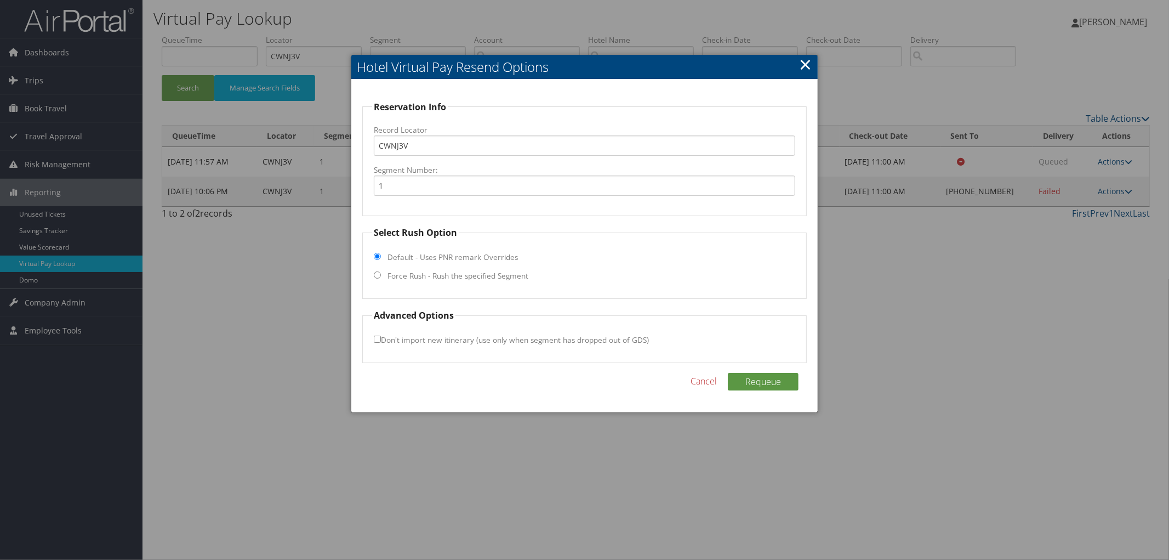
click at [430, 276] on label "Force Rush - Rush the specified Segment" at bounding box center [457, 275] width 141 height 11
click at [381, 276] on input "Force Rush - Rush the specified Segment" at bounding box center [377, 274] width 7 height 7
radio input "true"
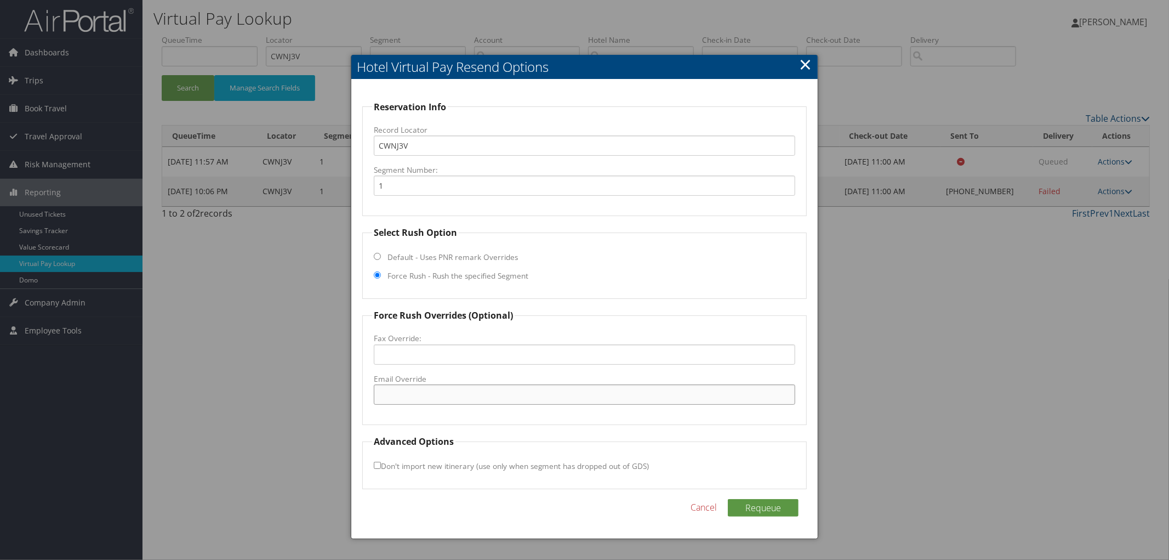
paste input "IGMHT_Home2@hilton.com"
type input "IGMHT_Home2@hilton.com"
click at [773, 504] on button "Requeue" at bounding box center [763, 508] width 71 height 18
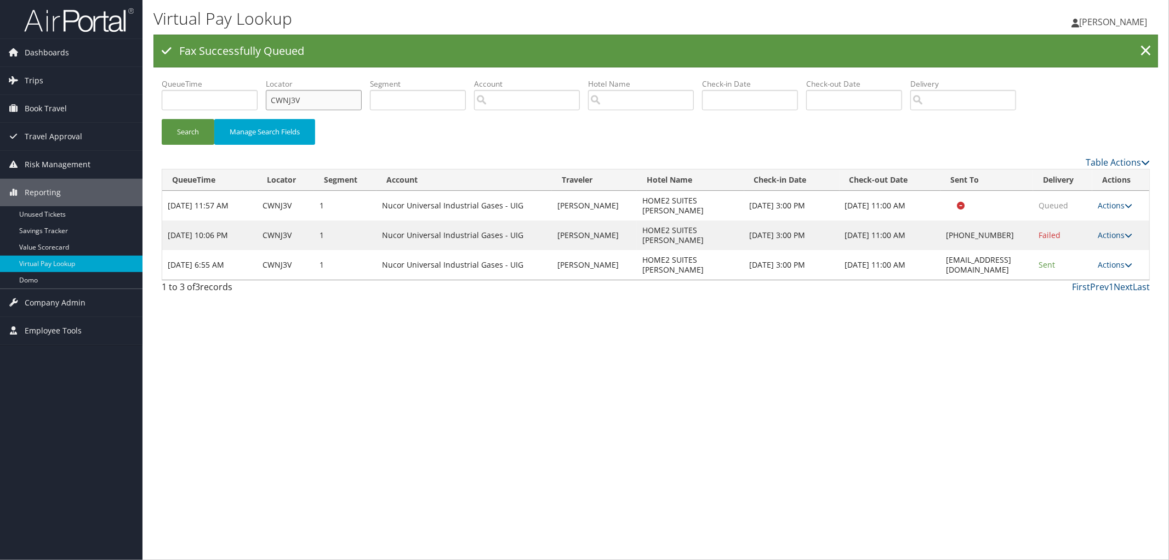
click at [149, 106] on div "Virtual Pay Lookup Megan Foster Megan Foster My Settings Travel Agency Contacts…" at bounding box center [655, 280] width 1026 height 560
paste input "D0WNJZ"
type input "D0WNJZ"
click at [162, 119] on button "Search" at bounding box center [188, 132] width 53 height 26
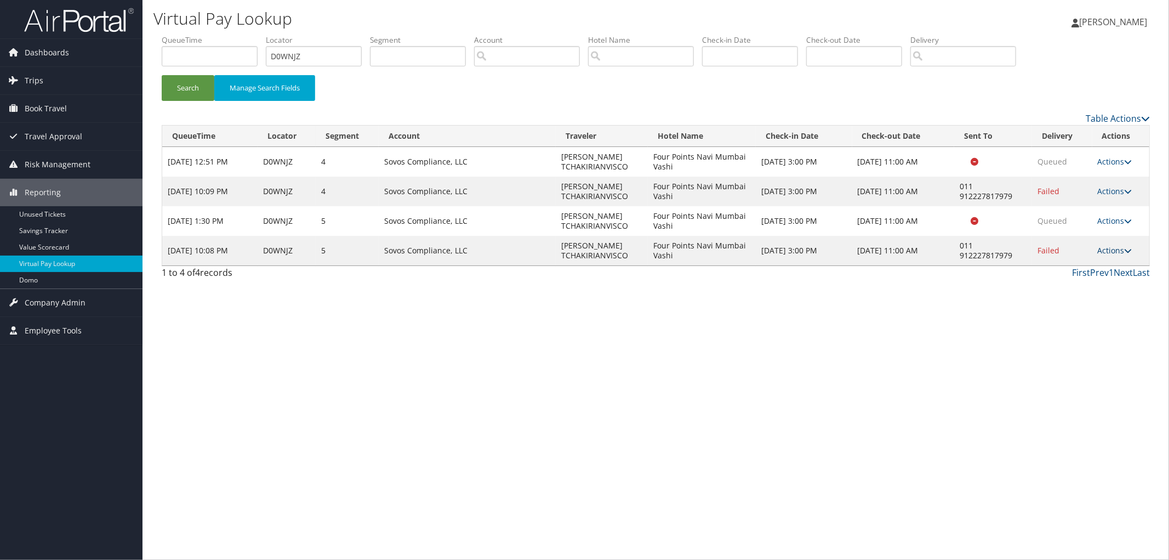
click at [1116, 249] on link "Actions" at bounding box center [1115, 250] width 35 height 10
click at [1099, 269] on link "Resend" at bounding box center [1083, 266] width 94 height 19
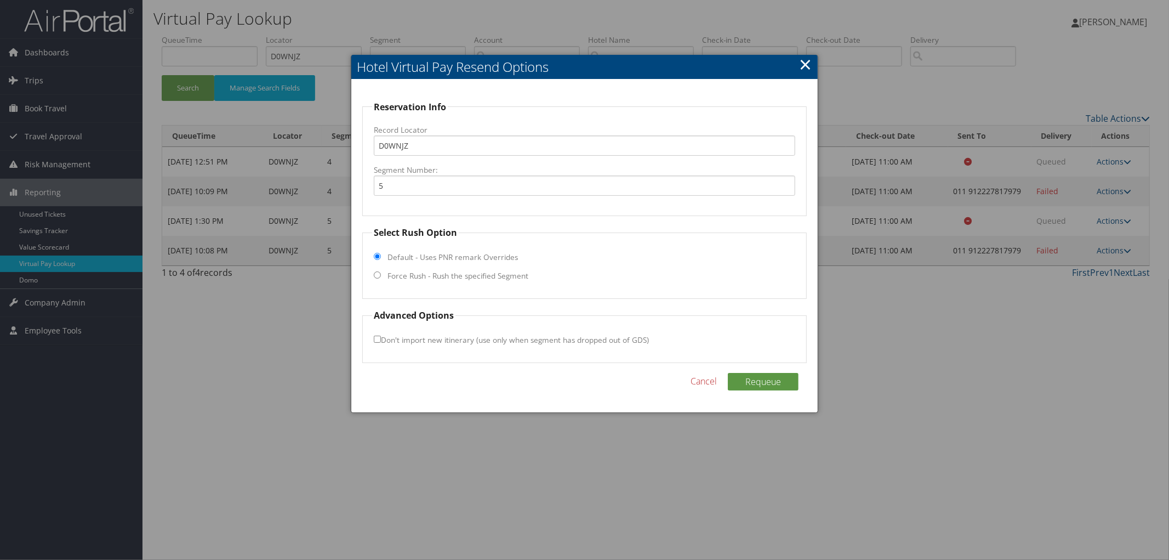
click at [426, 282] on fieldset "Select Rush Option Default - Uses PNR remark Overrides Force Rush - Rush the sp…" at bounding box center [584, 262] width 444 height 73
click at [430, 275] on label "Force Rush - Rush the specified Segment" at bounding box center [457, 275] width 141 height 11
click at [381, 275] on input "Force Rush - Rush the specified Segment" at bounding box center [377, 274] width 7 height 7
radio input "true"
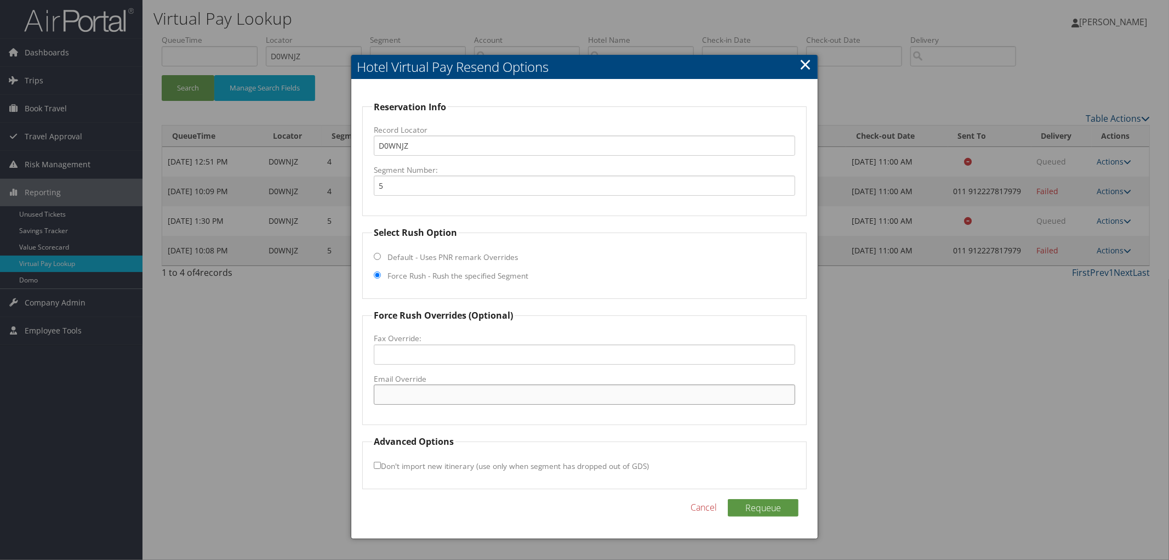
paste input "reservation.vashi@fourpoints.com"
type input "reservation.vashi@fourpoints.com"
click at [766, 507] on button "Requeue" at bounding box center [763, 508] width 71 height 18
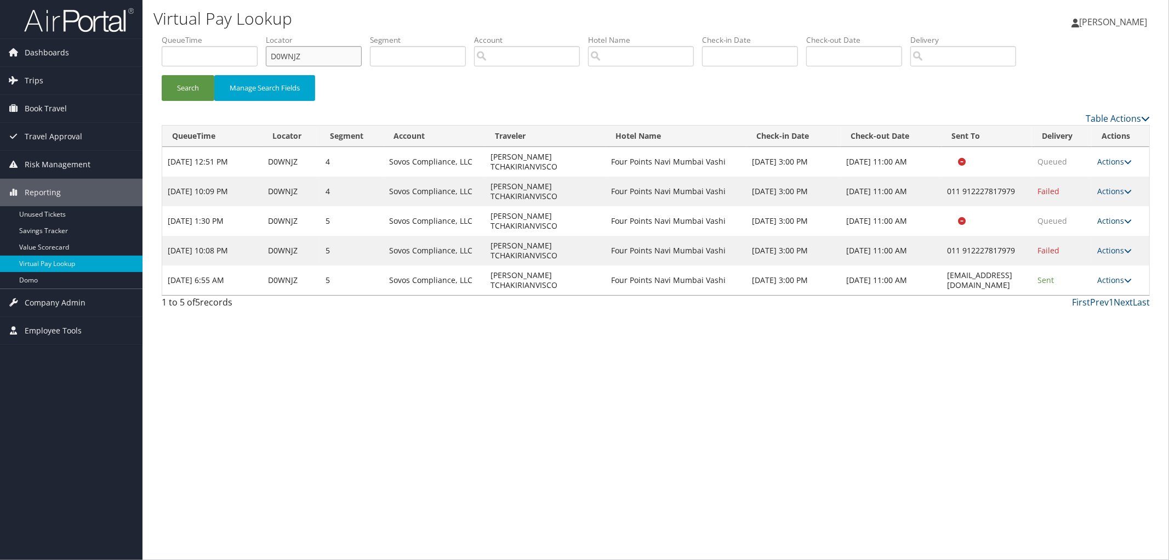
drag, startPoint x: 298, startPoint y: 64, endPoint x: 270, endPoint y: 64, distance: 27.4
click at [276, 64] on input "D0WNJZ" at bounding box center [314, 56] width 96 height 20
paste input "D0WYMH"
type input "D0WYMH"
click at [162, 75] on button "Search" at bounding box center [188, 88] width 53 height 26
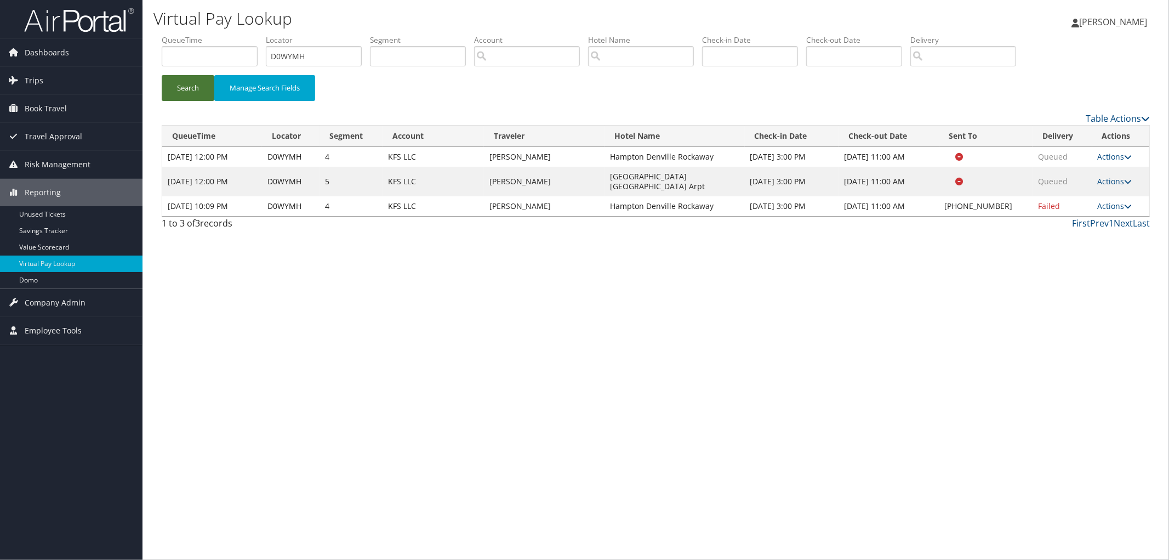
click at [177, 81] on button "Search" at bounding box center [188, 88] width 53 height 26
drag, startPoint x: 1113, startPoint y: 192, endPoint x: 1114, endPoint y: 197, distance: 5.6
click at [1114, 197] on td "Actions Resend Logs Delivery Information View Itinerary" at bounding box center [1120, 206] width 57 height 20
click at [1114, 201] on link "Actions" at bounding box center [1115, 206] width 35 height 10
click at [1099, 267] on link "View Itinerary" at bounding box center [1083, 268] width 94 height 19
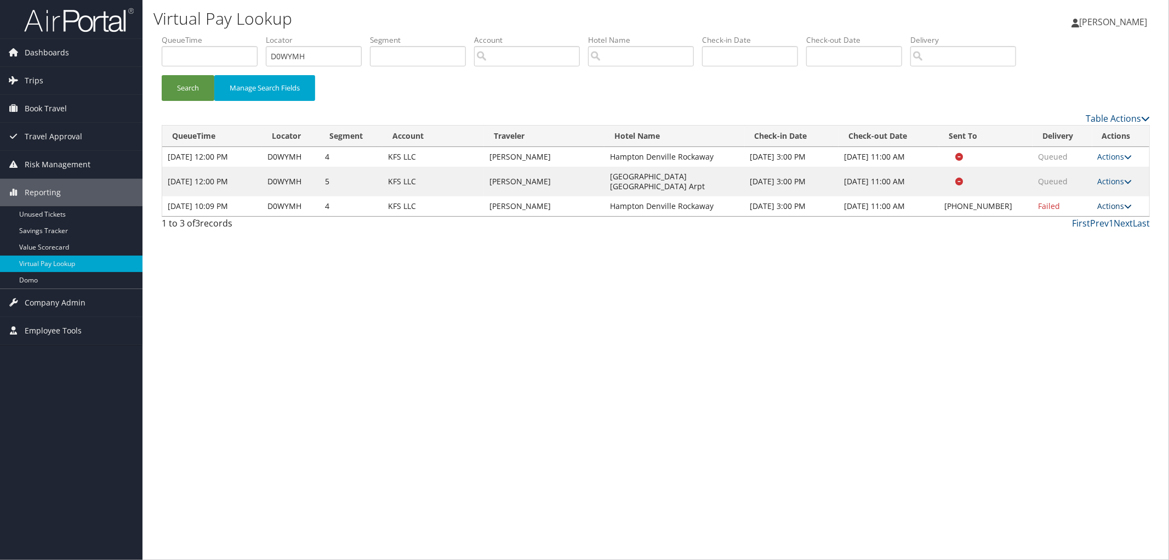
click at [1109, 201] on link "Actions" at bounding box center [1115, 206] width 35 height 10
click at [1060, 211] on link "Resend" at bounding box center [1083, 212] width 94 height 19
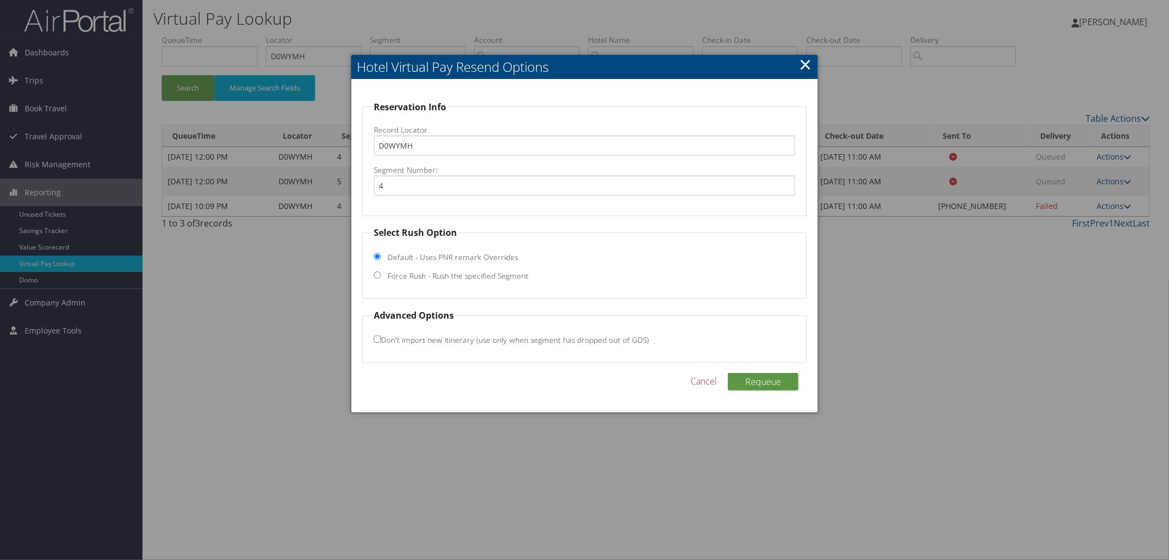
click at [426, 275] on label "Force Rush - Rush the specified Segment" at bounding box center [457, 275] width 141 height 11
click at [381, 275] on input "Force Rush - Rush the specified Segment" at bounding box center [377, 274] width 7 height 7
radio input "true"
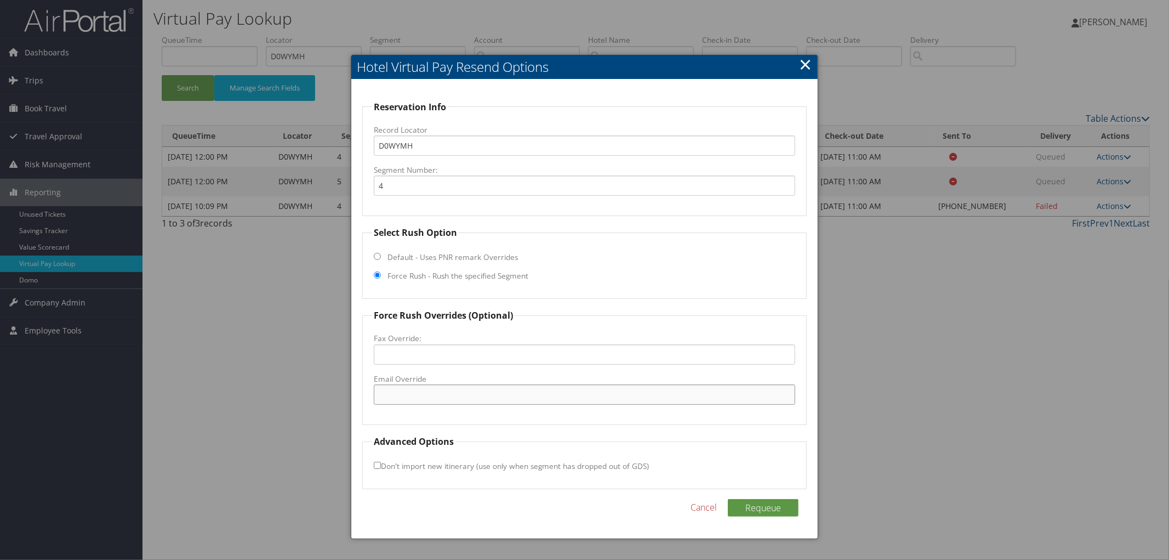
drag, startPoint x: 402, startPoint y: 384, endPoint x: 395, endPoint y: 390, distance: 9.8
click at [395, 390] on input "Email Override" at bounding box center [584, 394] width 421 height 20
paste input "DVLNJ_Hampton@hilton.com"
type input "DVLNJ_Hampton@hilton.com"
click at [780, 511] on button "Requeue" at bounding box center [763, 508] width 71 height 18
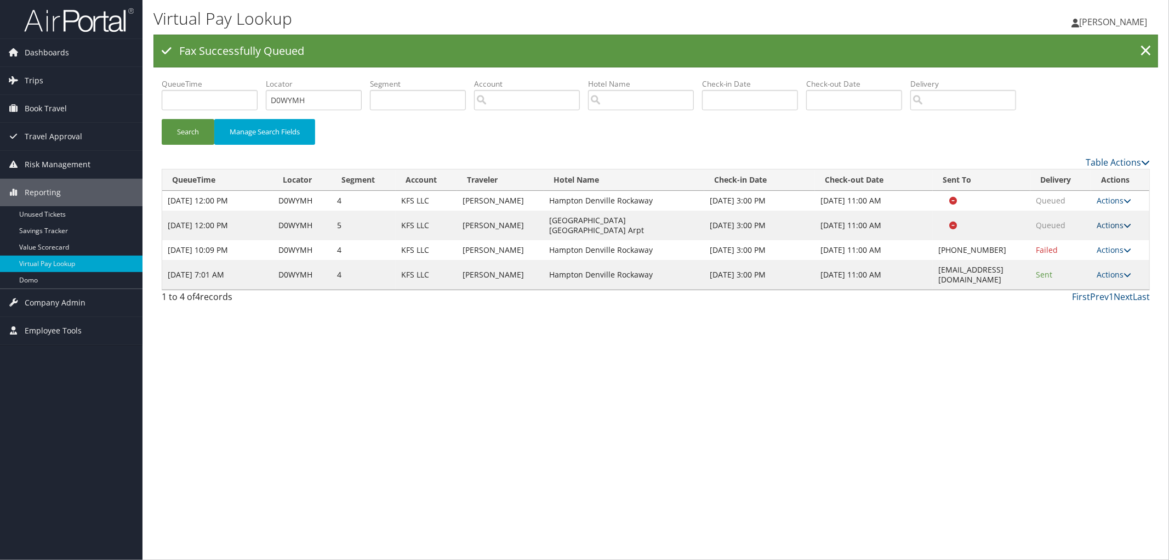
click at [1119, 223] on link "Actions" at bounding box center [1114, 225] width 35 height 10
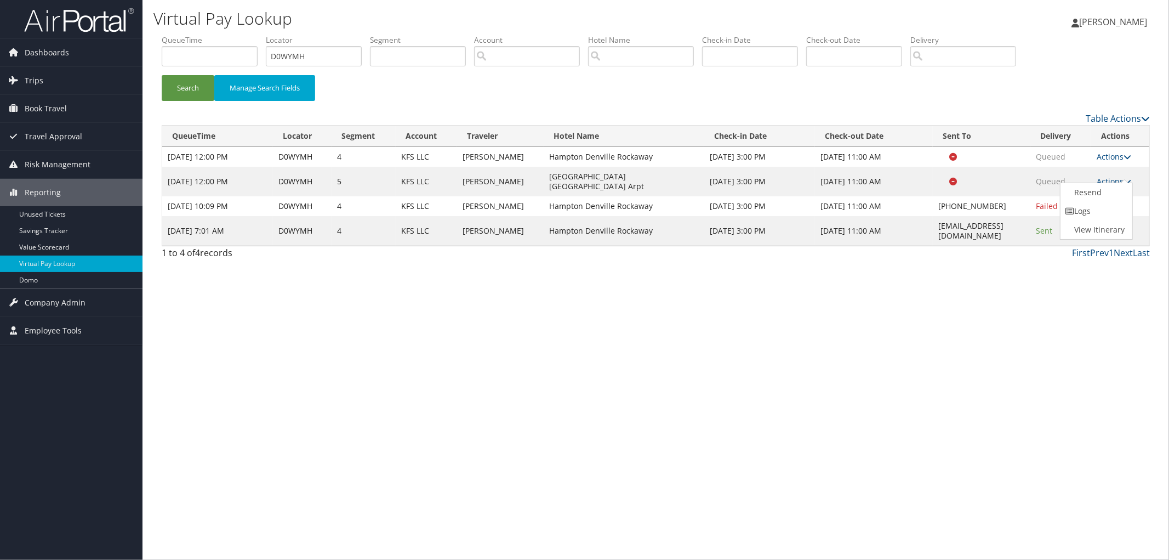
drag, startPoint x: 972, startPoint y: 305, endPoint x: 976, endPoint y: 299, distance: 7.5
click at [973, 303] on div "Virtual Pay Lookup Megan Foster Megan Foster My Settings Travel Agency Contacts…" at bounding box center [655, 280] width 1026 height 560
click at [1109, 176] on link "Actions" at bounding box center [1114, 181] width 35 height 10
click at [1080, 191] on link "Resend" at bounding box center [1094, 192] width 69 height 19
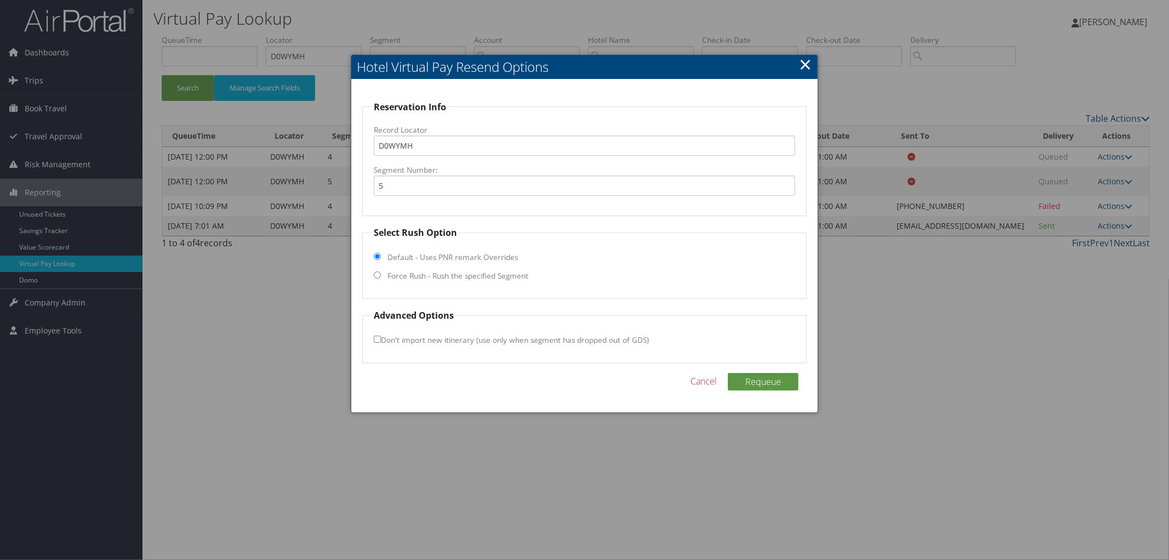
click at [465, 277] on label "Force Rush - Rush the specified Segment" at bounding box center [457, 275] width 141 height 11
click at [381, 277] on input "Force Rush - Rush the specified Segment" at bounding box center [377, 274] width 7 height 7
radio input "true"
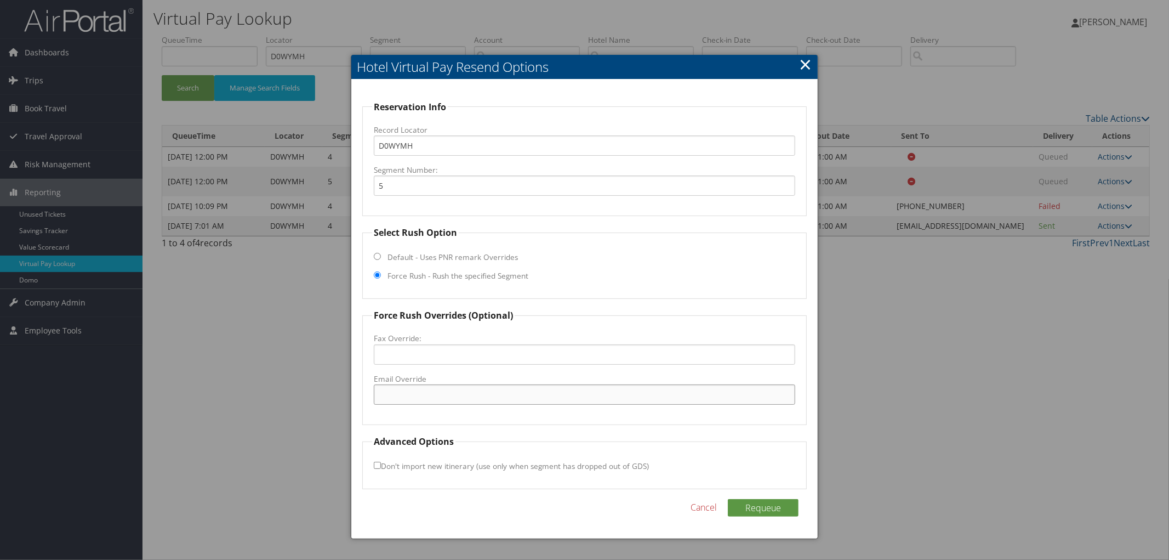
paste input "cpnreservations@friendwell.com"
type input "cpnreservations@friendwell.com"
click at [776, 505] on button "Requeue" at bounding box center [763, 508] width 71 height 18
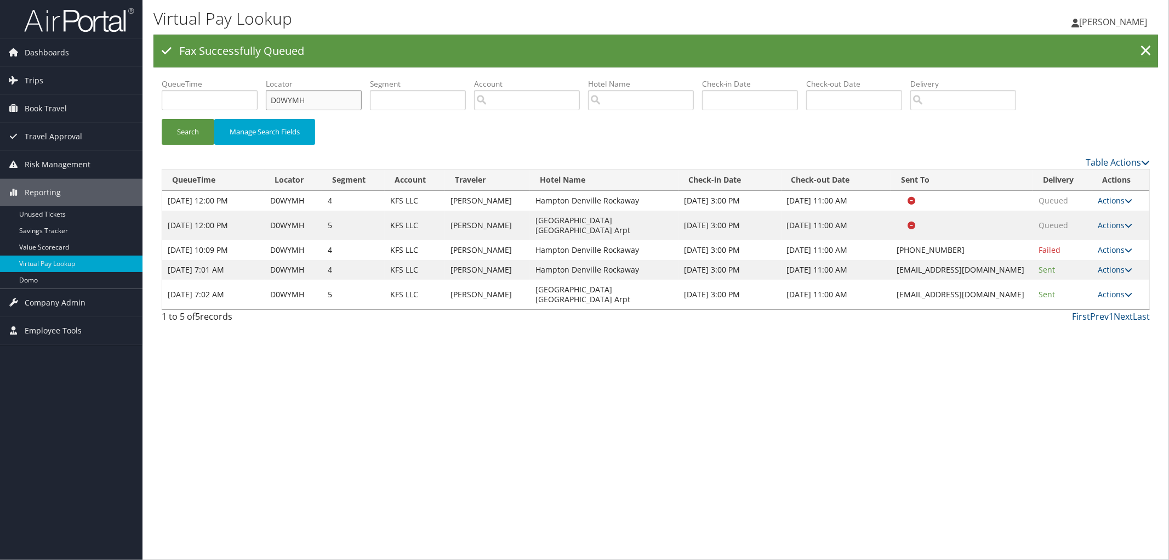
drag, startPoint x: 311, startPoint y: 101, endPoint x: 265, endPoint y: 99, distance: 46.7
click at [265, 78] on ul "QueueTime Locator D0WYMH Segment Account Traveler Hotel Name Check-in Date Chec…" at bounding box center [656, 78] width 988 height 0
paste input "D0L0BT"
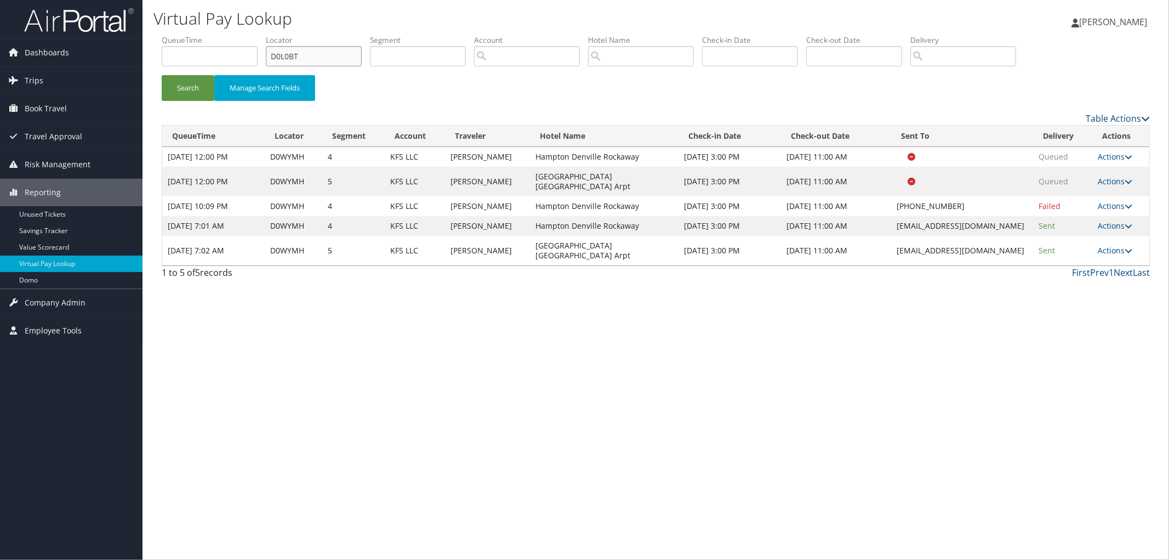
type input "D0L0BT"
click at [162, 75] on button "Search" at bounding box center [188, 88] width 53 height 26
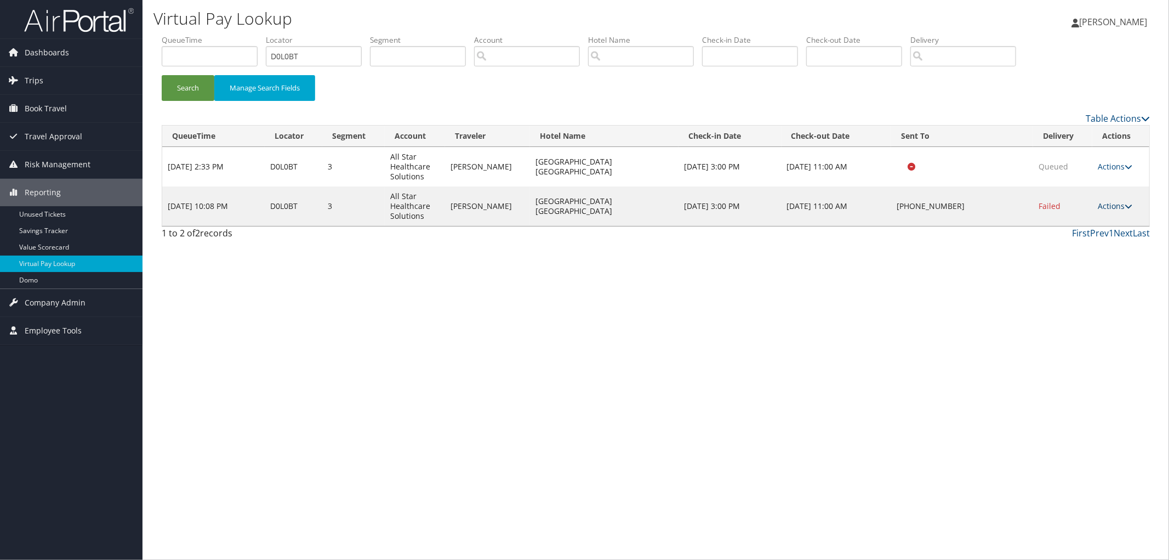
click at [1127, 202] on icon at bounding box center [1129, 206] width 8 height 8
click at [1105, 285] on link "View Itinerary" at bounding box center [1082, 278] width 94 height 19
click at [1108, 206] on link "Actions" at bounding box center [1115, 206] width 35 height 10
click at [1099, 224] on link "Resend" at bounding box center [1082, 222] width 94 height 19
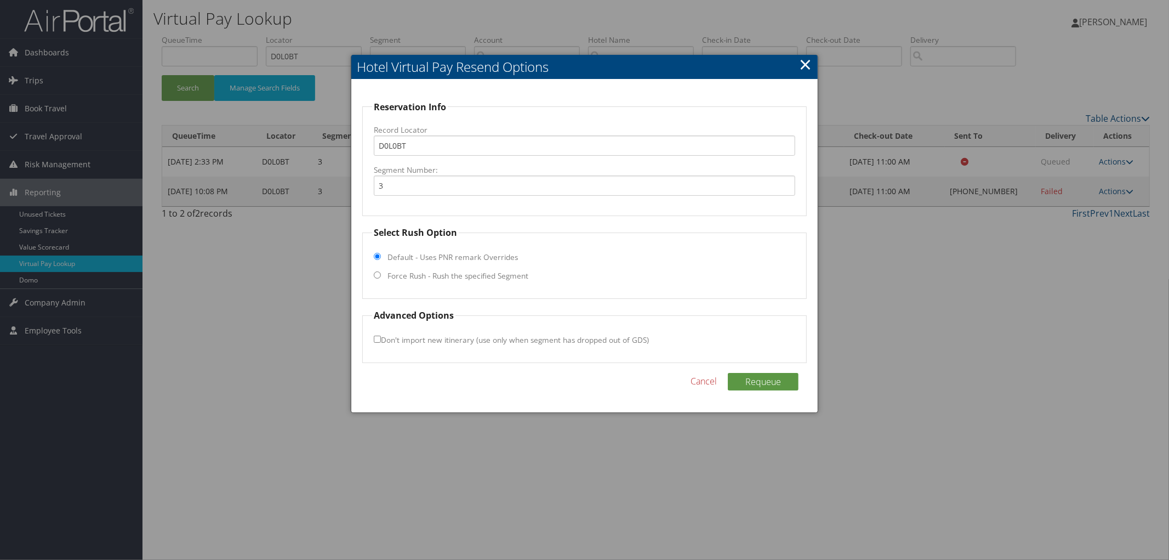
click at [375, 273] on input "Force Rush - Rush the specified Segment" at bounding box center [377, 274] width 7 height 7
radio input "true"
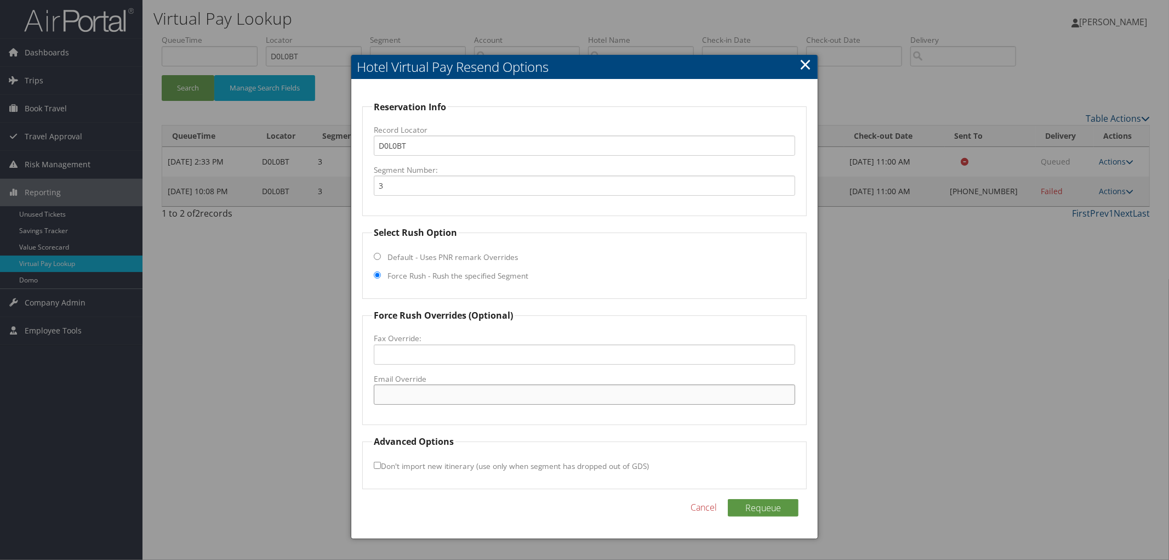
paste input "BCTBU_Hotel@hilton.com"
type input "BCTBU_Hotel@hilton.com"
click at [760, 501] on button "Requeue" at bounding box center [763, 508] width 71 height 18
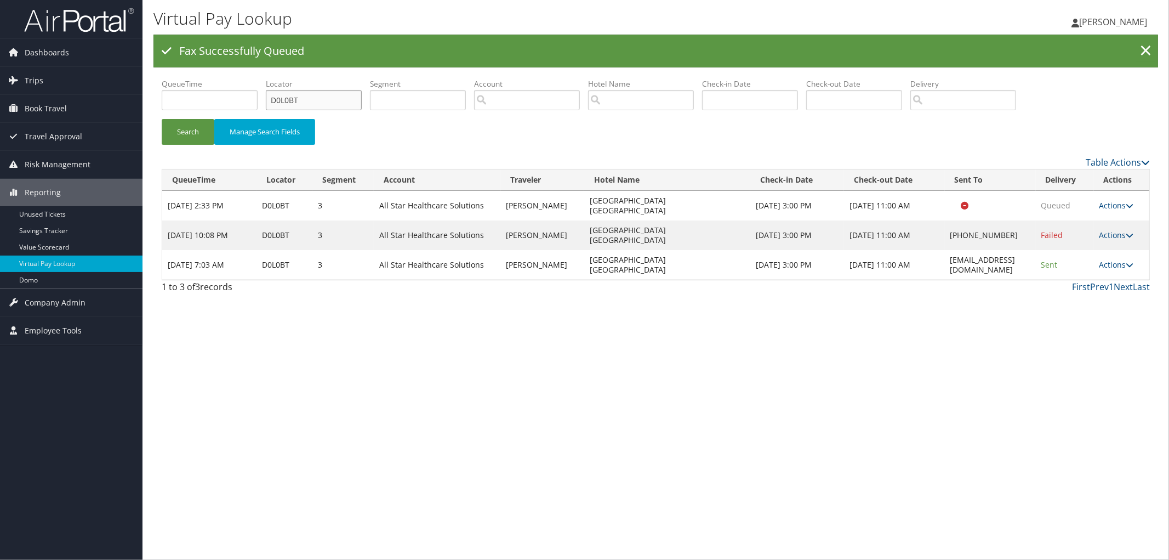
drag, startPoint x: 320, startPoint y: 101, endPoint x: 250, endPoint y: 103, distance: 70.2
click at [277, 103] on input "D0L0BT" at bounding box center [314, 100] width 96 height 20
paste input "D1TZJ4"
type input "D1TZJ4"
click at [162, 119] on button "Search" at bounding box center [188, 132] width 53 height 26
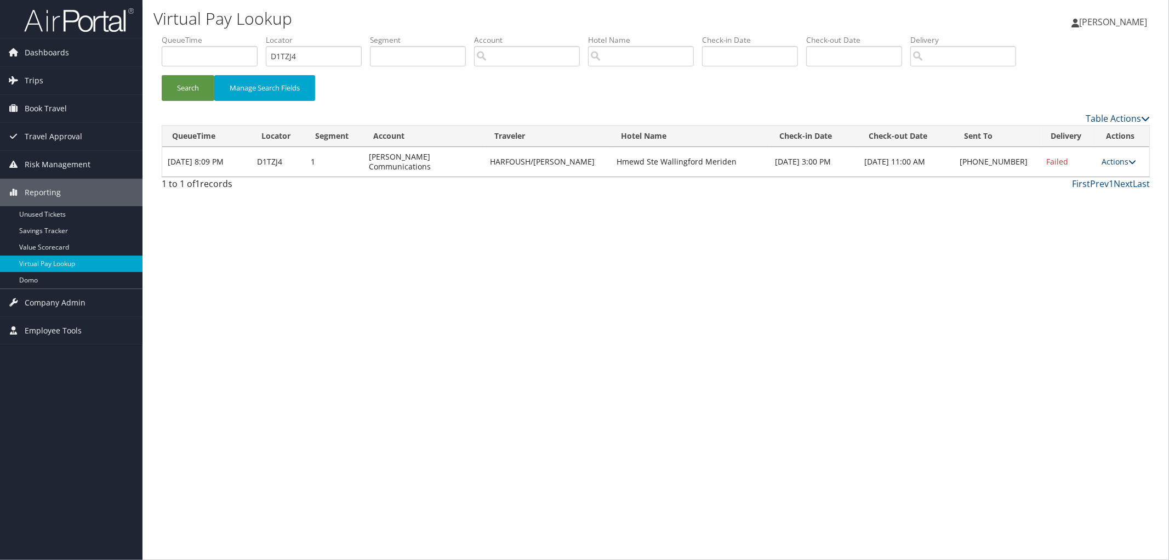
click at [1119, 162] on link "Actions" at bounding box center [1119, 161] width 35 height 10
click at [1104, 241] on link "View Itinerary" at bounding box center [1084, 233] width 94 height 19
click at [1115, 157] on link "Actions" at bounding box center [1119, 161] width 35 height 10
click at [1104, 179] on link "Resend" at bounding box center [1084, 177] width 94 height 19
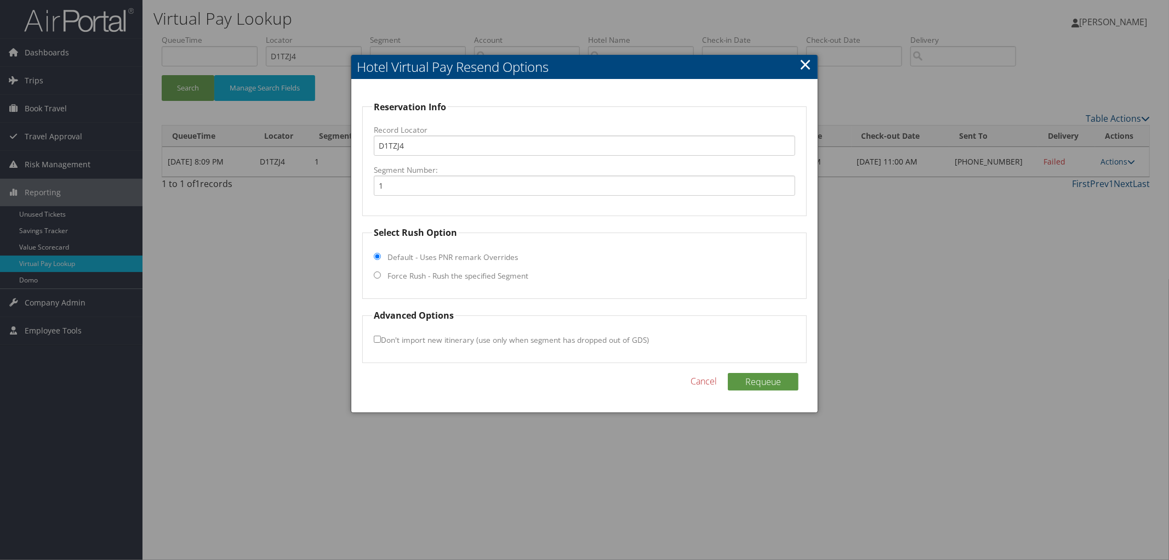
click at [408, 277] on label "Force Rush - Rush the specified Segment" at bounding box center [457, 275] width 141 height 11
click at [381, 277] on input "Force Rush - Rush the specified Segment" at bounding box center [377, 274] width 7 height 7
radio input "true"
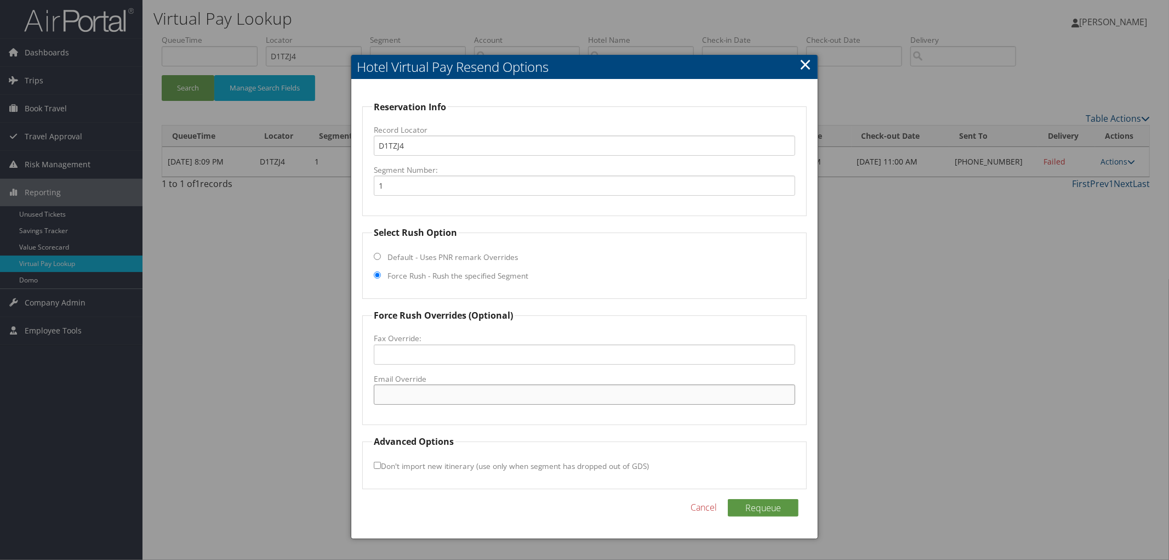
paste input "WALCT_Homewood@hilton.com"
type input "WALCT_Homewood@hilton.com"
click at [766, 504] on button "Requeue" at bounding box center [763, 508] width 71 height 18
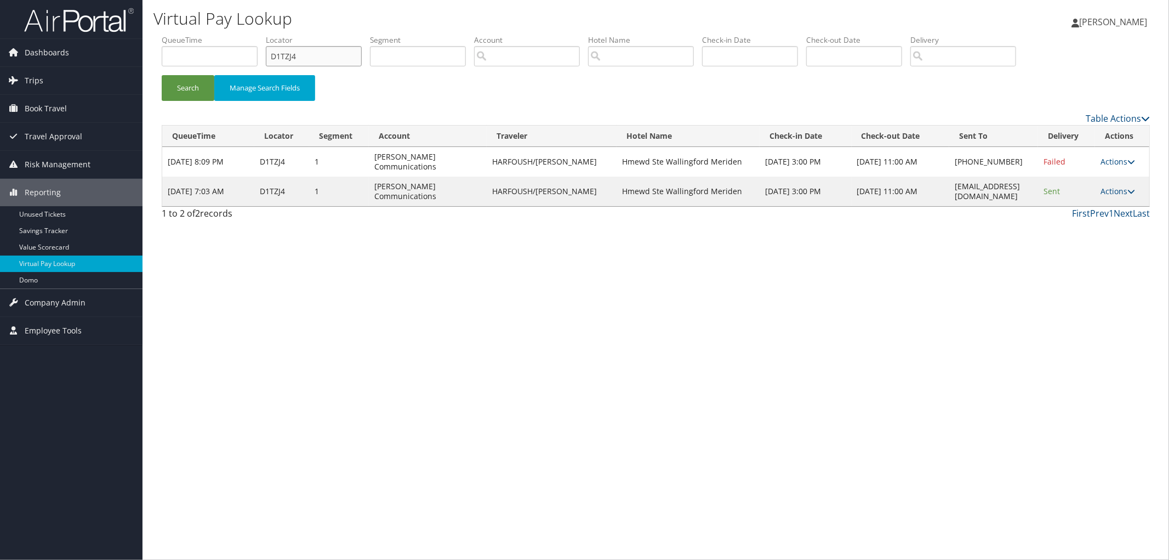
drag, startPoint x: 344, startPoint y: 61, endPoint x: 231, endPoint y: 40, distance: 114.8
click at [231, 35] on ul "QueueTime Locator D1TZJ4 Segment Account Traveler Hotel Name Check-in Date Chec…" at bounding box center [656, 35] width 988 height 0
paste input "CYL6D6"
type input "CYL6D6"
click at [162, 75] on button "Search" at bounding box center [188, 88] width 53 height 26
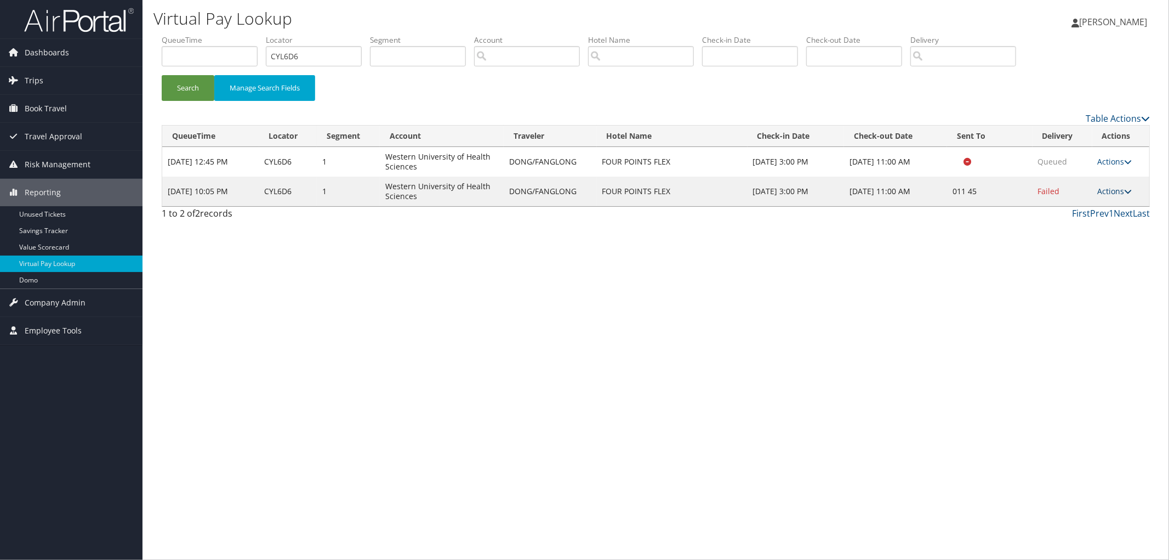
click at [1108, 193] on link "Actions" at bounding box center [1115, 191] width 35 height 10
click at [1065, 259] on link "View Itinerary" at bounding box center [1083, 263] width 94 height 19
click at [1075, 473] on div "Virtual Pay Lookup Megan Foster Megan Foster My Settings Travel Agency Contacts…" at bounding box center [655, 280] width 1026 height 560
click at [583, 370] on div "Virtual Pay Lookup Megan Foster Megan Foster My Settings Travel Agency Contacts…" at bounding box center [655, 280] width 1026 height 560
drag, startPoint x: 307, startPoint y: 60, endPoint x: 180, endPoint y: 60, distance: 127.7
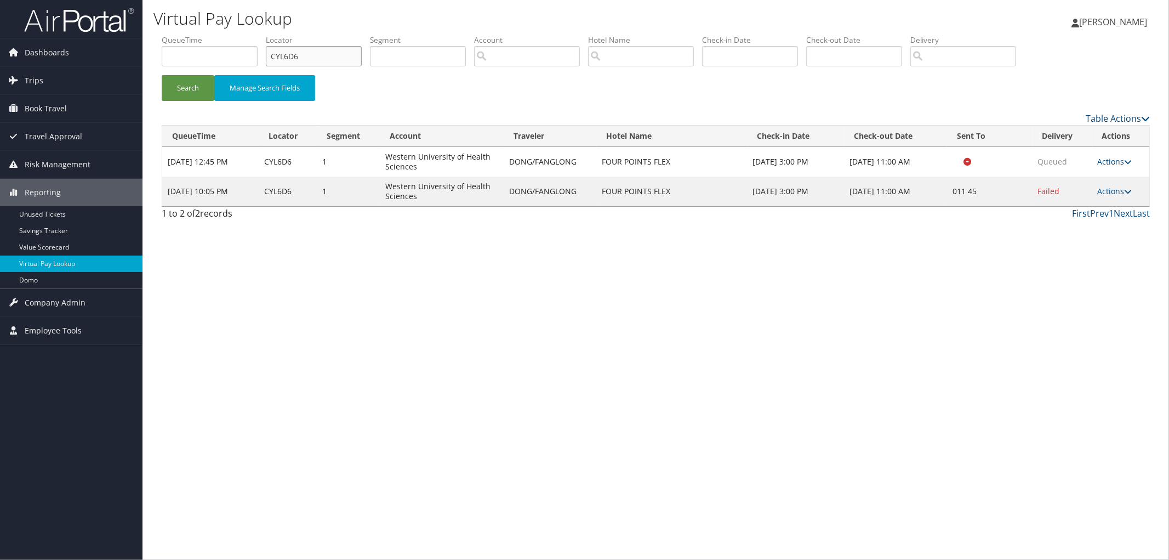
click at [180, 35] on ul "QueueTime Locator CYL6D6 Segment Account Traveler Hotel Name Check-in Date Chec…" at bounding box center [656, 35] width 988 height 0
paste input "CX0Q9T"
type input "CX0Q9T"
click at [162, 75] on button "Search" at bounding box center [188, 88] width 53 height 26
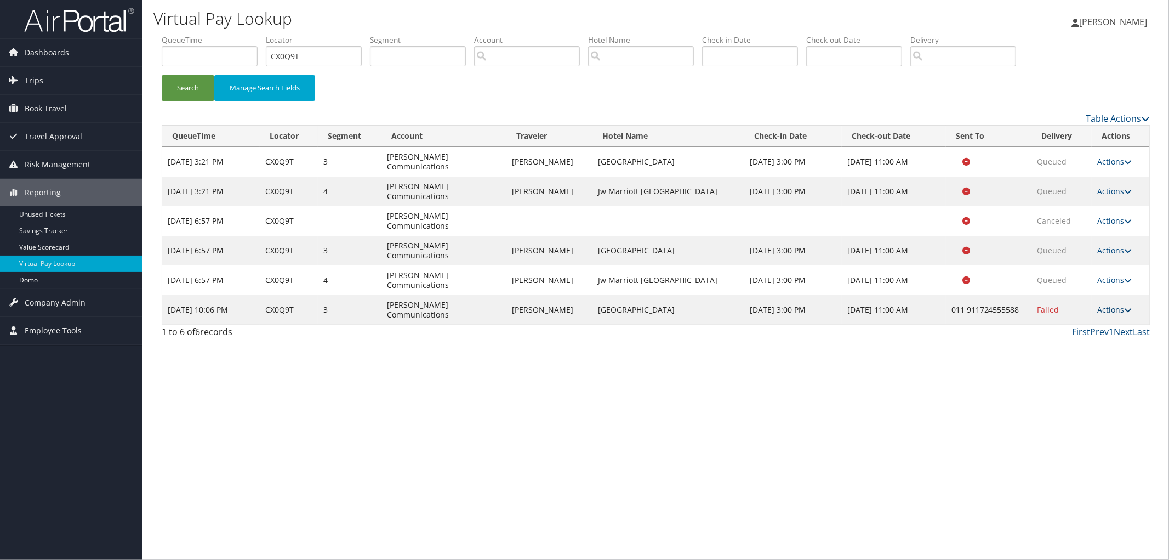
click at [1104, 304] on link "Actions" at bounding box center [1114, 309] width 35 height 10
click at [1092, 269] on link "Resend" at bounding box center [1082, 271] width 94 height 19
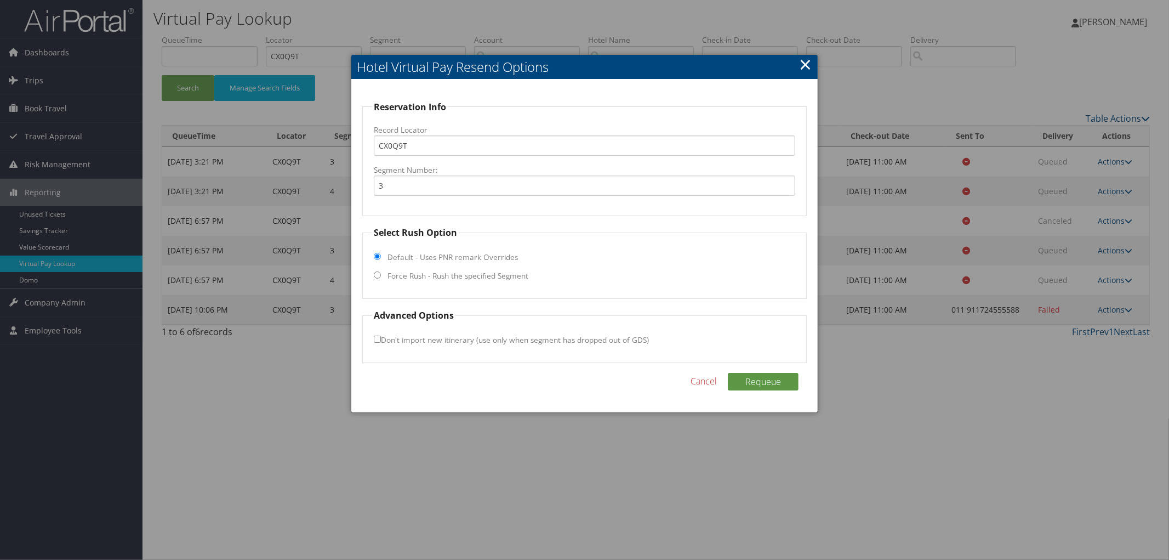
click at [399, 278] on label "Force Rush - Rush the specified Segment" at bounding box center [457, 275] width 141 height 11
click at [381, 278] on input "Force Rush - Rush the specified Segment" at bounding box center [377, 274] width 7 height 7
radio input "true"
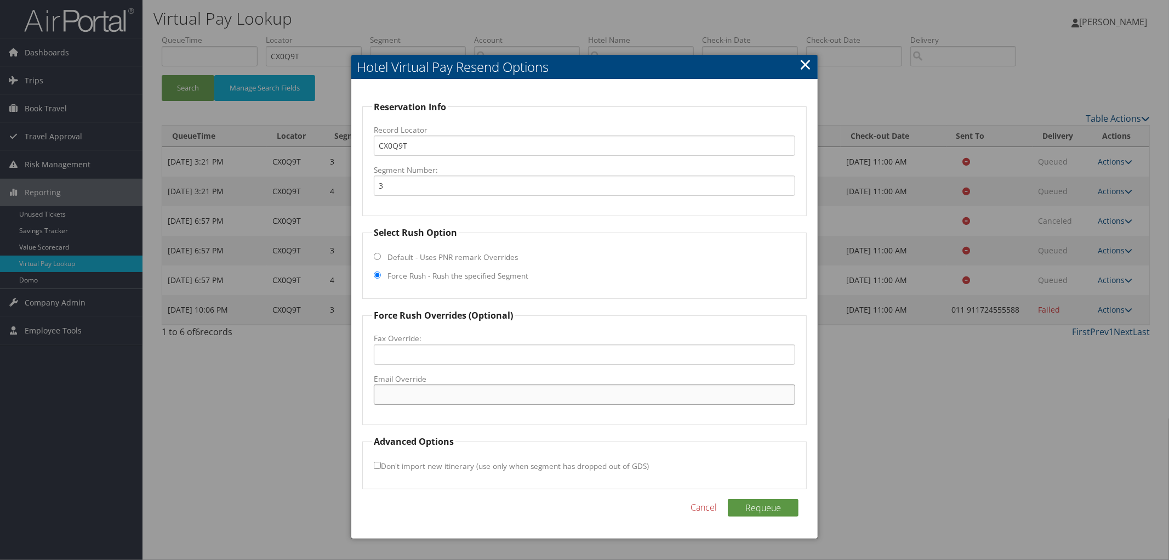
paste input "sales.jwchandigarh@marriott.com"
type input "sales.jwchandigarh@marriott.com"
click at [739, 501] on button "Requeue" at bounding box center [763, 508] width 71 height 18
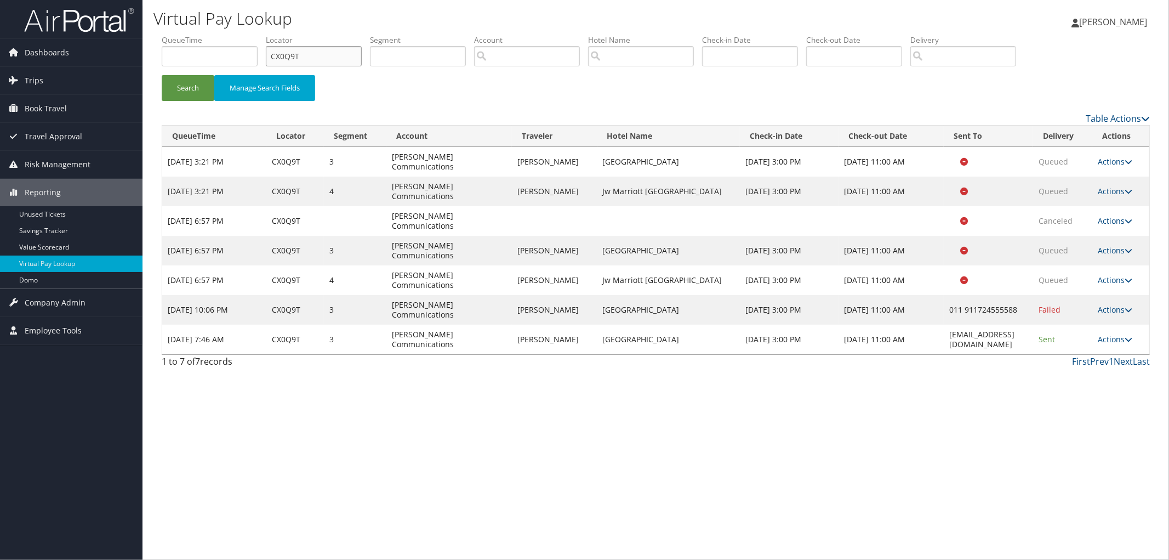
drag, startPoint x: 310, startPoint y: 55, endPoint x: 255, endPoint y: 60, distance: 55.6
click at [265, 35] on ul "QueueTime Locator CX0Q9T Segment Account Traveler Hotel Name Check-in Date Chec…" at bounding box center [656, 35] width 988 height 0
paste input "CYL6D6"
type input "CYL6D6"
click at [162, 75] on button "Search" at bounding box center [188, 88] width 53 height 26
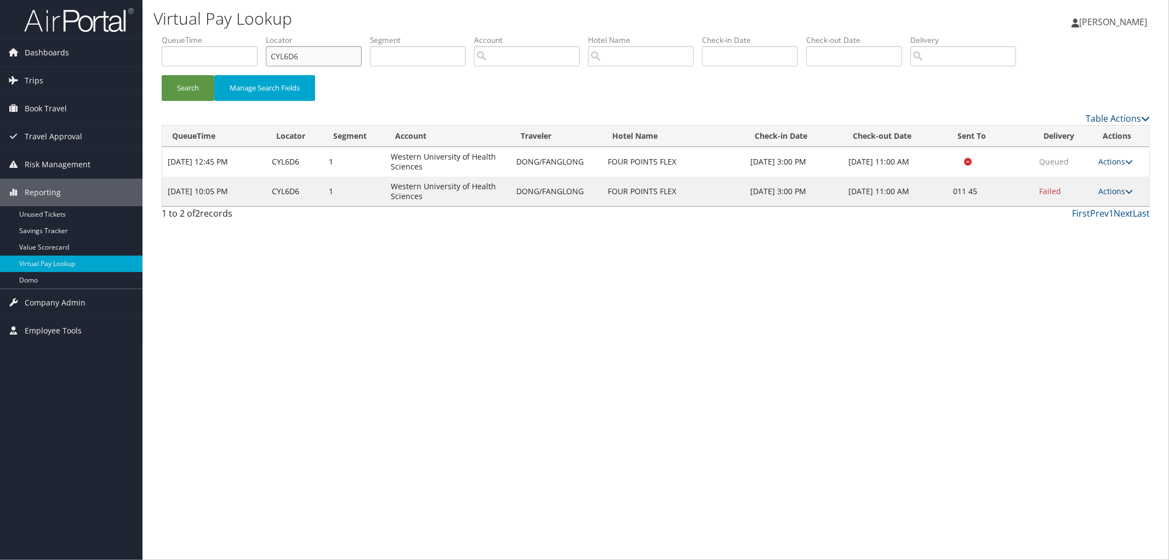
drag, startPoint x: 320, startPoint y: 49, endPoint x: 226, endPoint y: 52, distance: 93.7
click at [238, 35] on ul "QueueTime Locator CYL6D6 Segment Account Traveler Hotel Name Check-in Date Chec…" at bounding box center [656, 35] width 988 height 0
paste input "CYL6D6"
click at [162, 75] on button "Search" at bounding box center [188, 88] width 53 height 26
click at [1119, 193] on link "Actions" at bounding box center [1115, 191] width 35 height 10
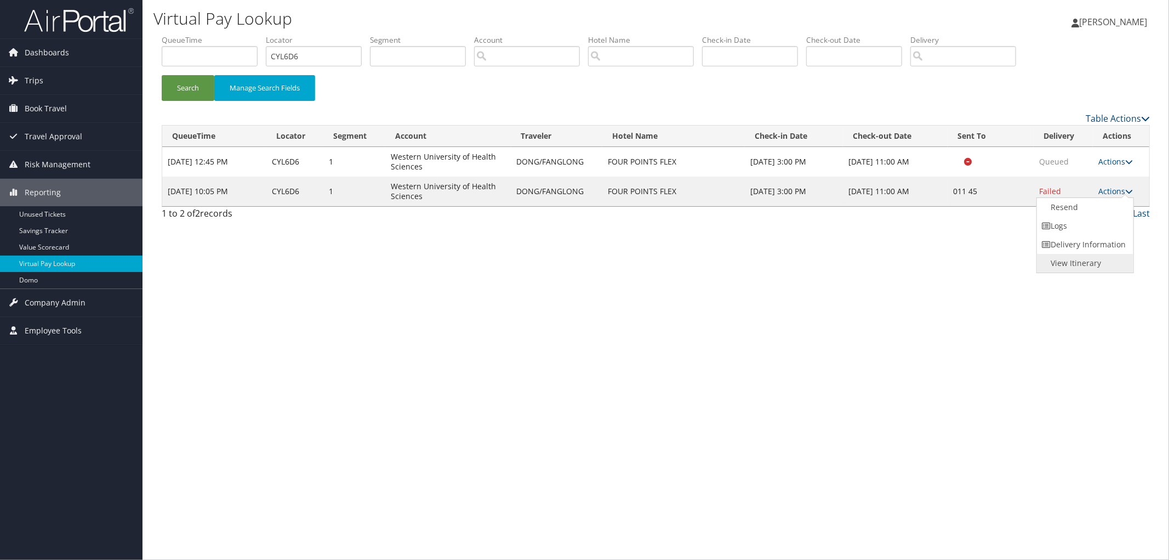
click at [1095, 261] on link "View Itinerary" at bounding box center [1084, 263] width 94 height 19
drag, startPoint x: 320, startPoint y: 60, endPoint x: 256, endPoint y: 58, distance: 63.6
click at [258, 35] on ul "QueueTime Locator CYL6D6 Segment Account Traveler Hotel Name Check-in Date Chec…" at bounding box center [656, 35] width 988 height 0
type input "\"
paste input "CX1DY8"
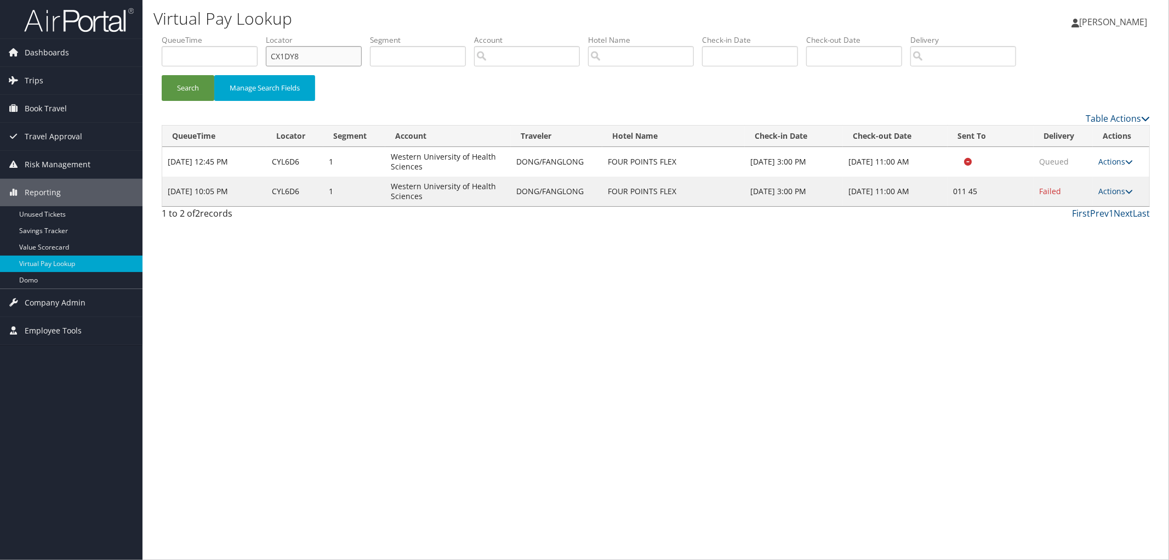
type input "CX1DY8"
click at [162, 75] on button "Search" at bounding box center [188, 88] width 53 height 26
click at [1127, 189] on icon at bounding box center [1129, 191] width 8 height 8
click at [1117, 210] on link "Resend" at bounding box center [1082, 207] width 94 height 19
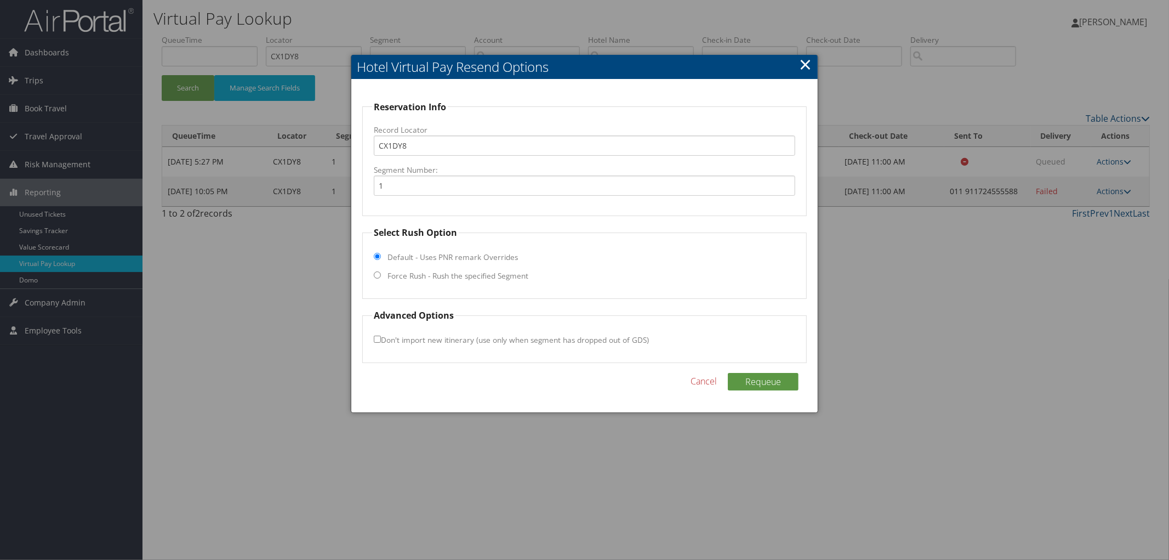
click at [403, 272] on label "Force Rush - Rush the specified Segment" at bounding box center [457, 275] width 141 height 11
click at [381, 272] on input "Force Rush - Rush the specified Segment" at bounding box center [377, 274] width 7 height 7
radio input "true"
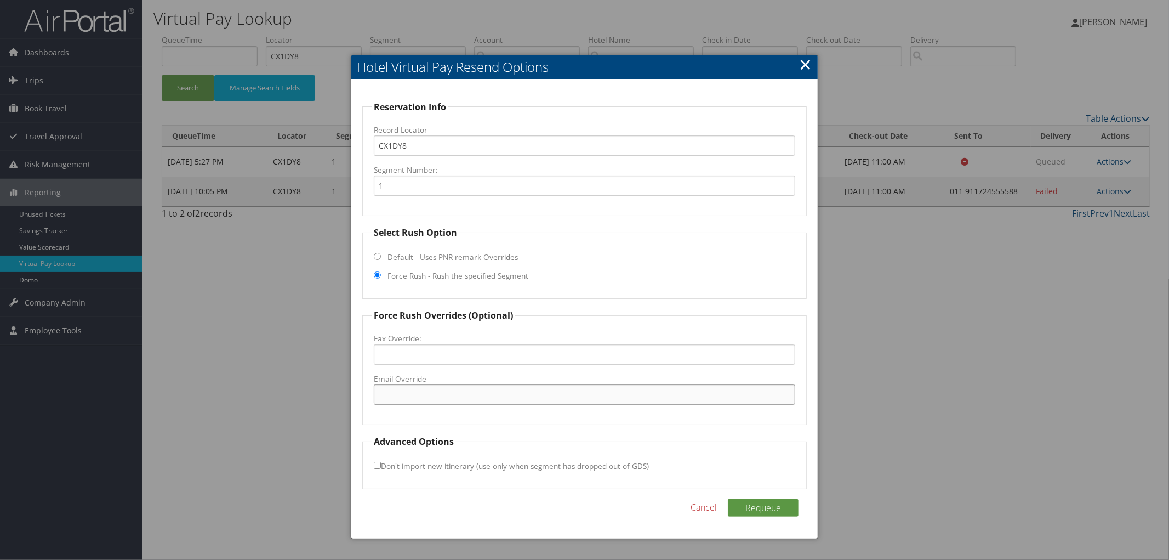
paste input "sales.jwchandigarh@marriott.com"
type input "sales.jwchandigarh@marriott.com"
click at [760, 500] on button "Requeue" at bounding box center [763, 508] width 71 height 18
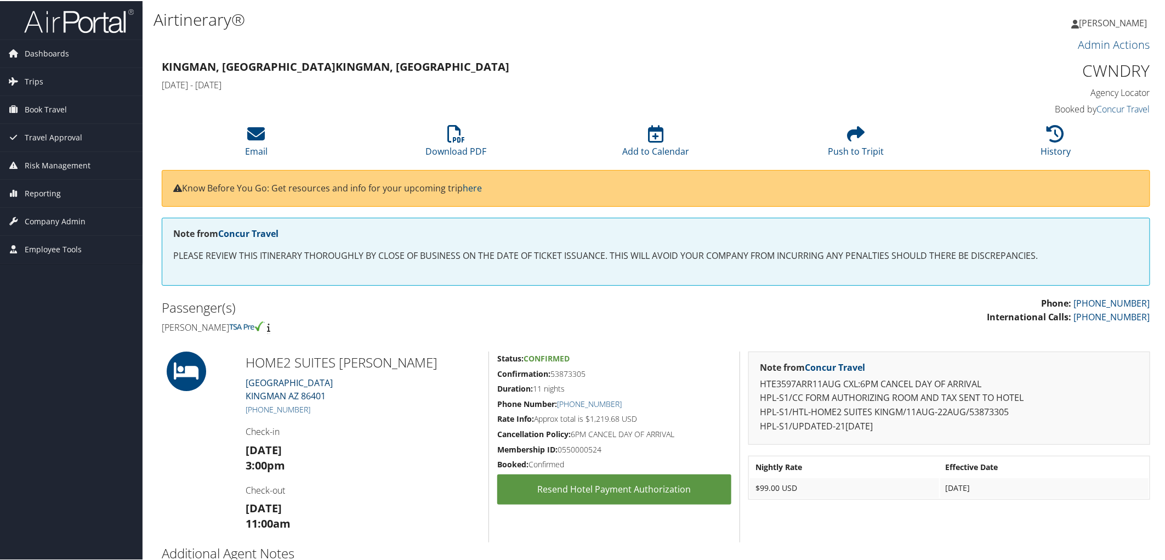
click at [290, 377] on link "1121 SUNRISE AVENUE KINGMAN AZ 86401" at bounding box center [289, 387] width 87 height 25
click at [269, 377] on link "1121 SUNRISE AVENUE KINGMAN AZ 86401" at bounding box center [289, 387] width 87 height 25
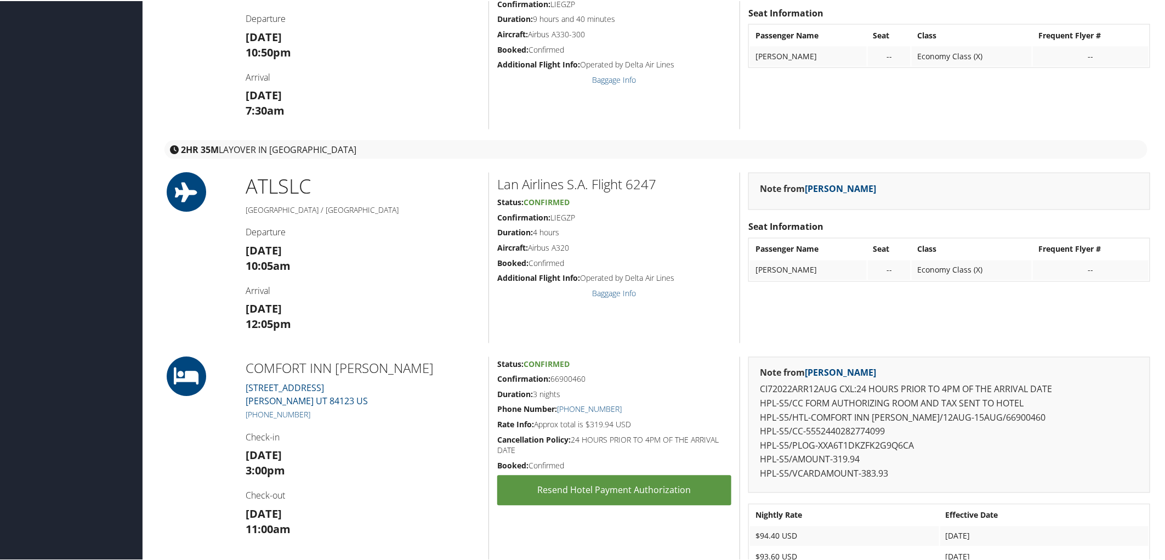
scroll to position [974, 0]
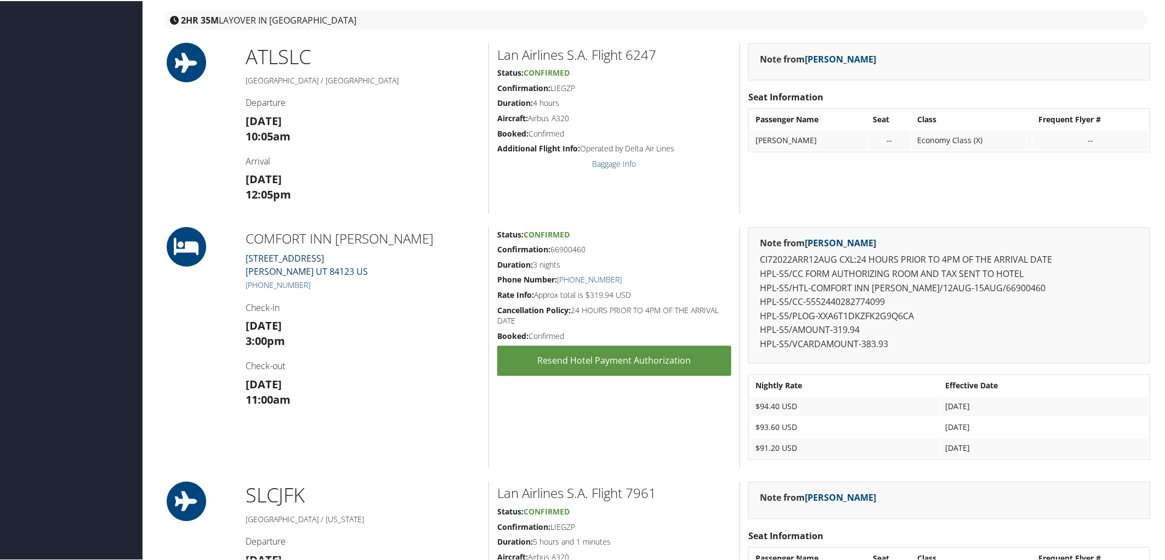
click at [292, 259] on link "440 West 5300 South Murray UT 84123 US" at bounding box center [307, 264] width 122 height 25
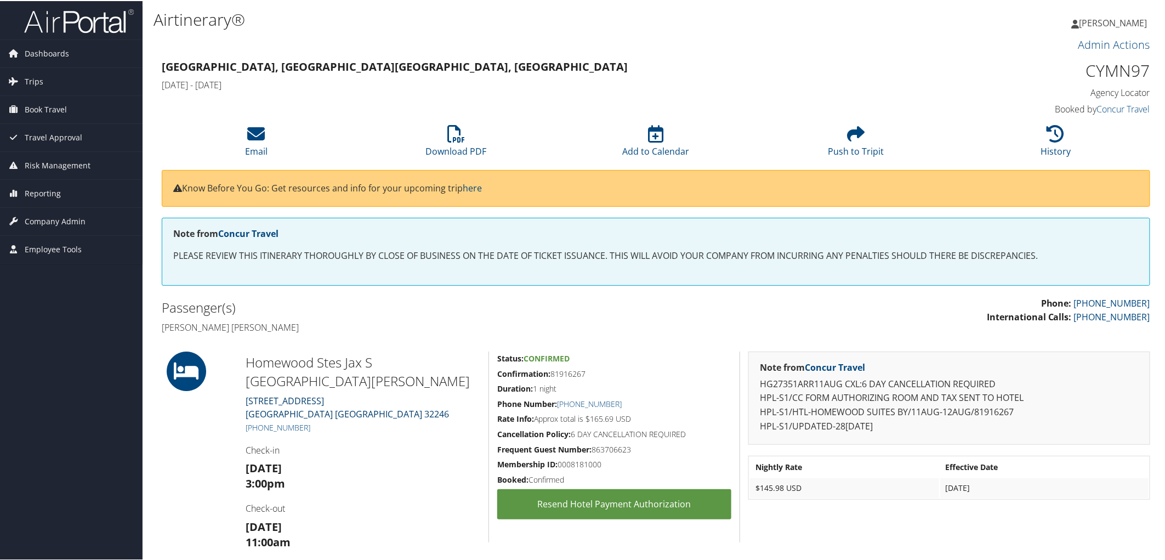
click at [249, 393] on link "[STREET_ADDRESS]" at bounding box center [347, 405] width 203 height 25
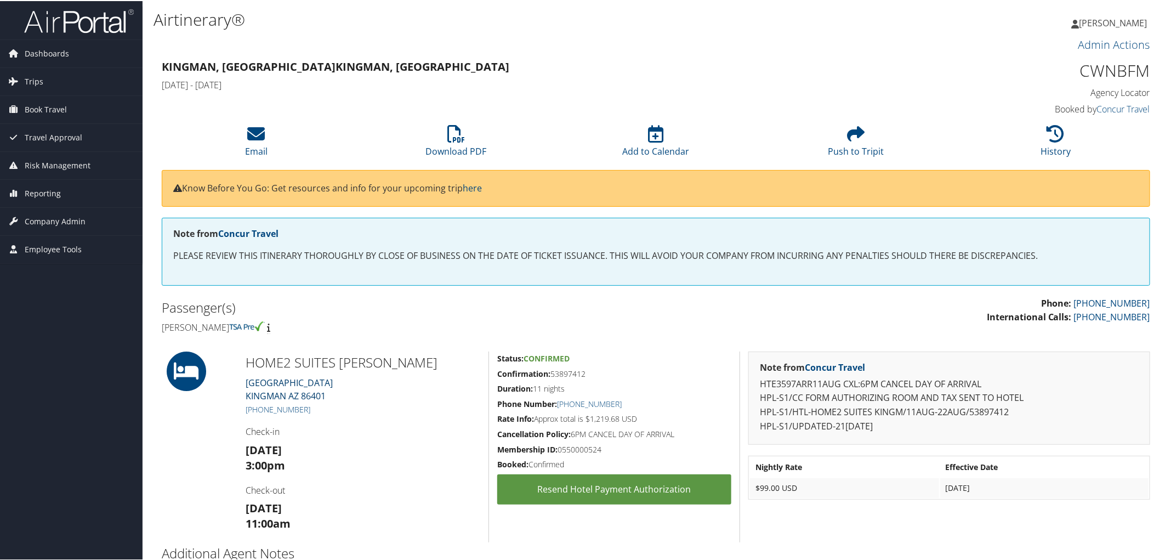
click at [266, 384] on link "1121 SUNRISE AVENUE KINGMAN AZ 86401" at bounding box center [289, 387] width 87 height 25
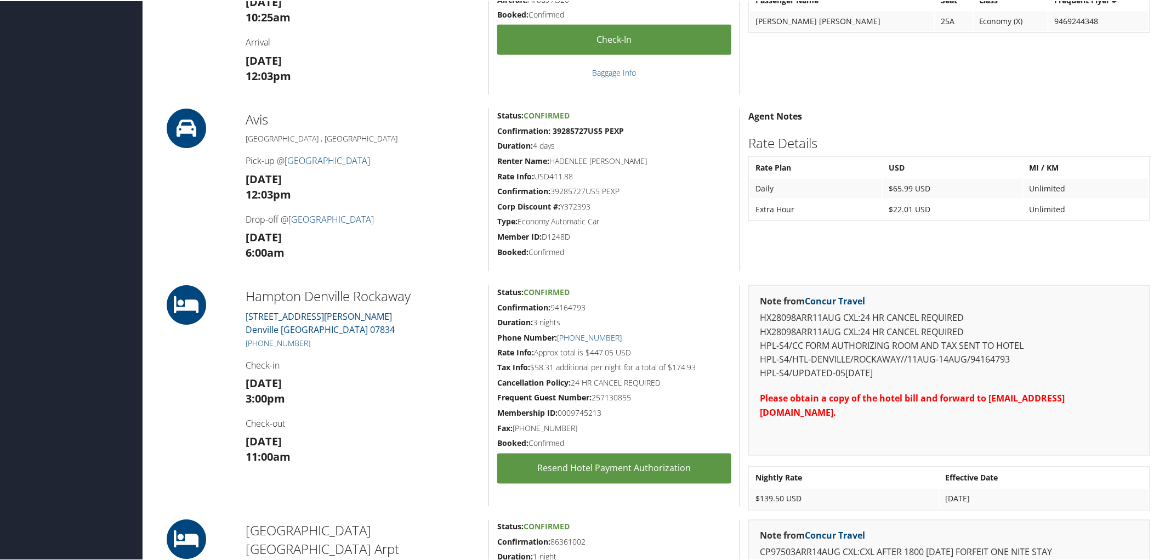
scroll to position [852, 0]
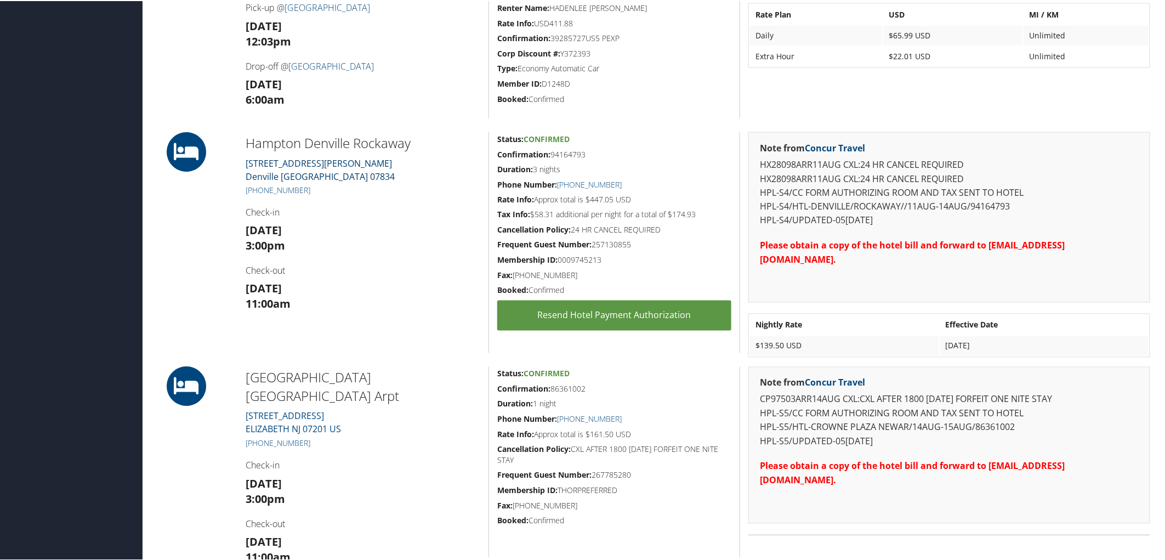
click at [286, 163] on link "[STREET_ADDRESS][PERSON_NAME]" at bounding box center [320, 168] width 149 height 25
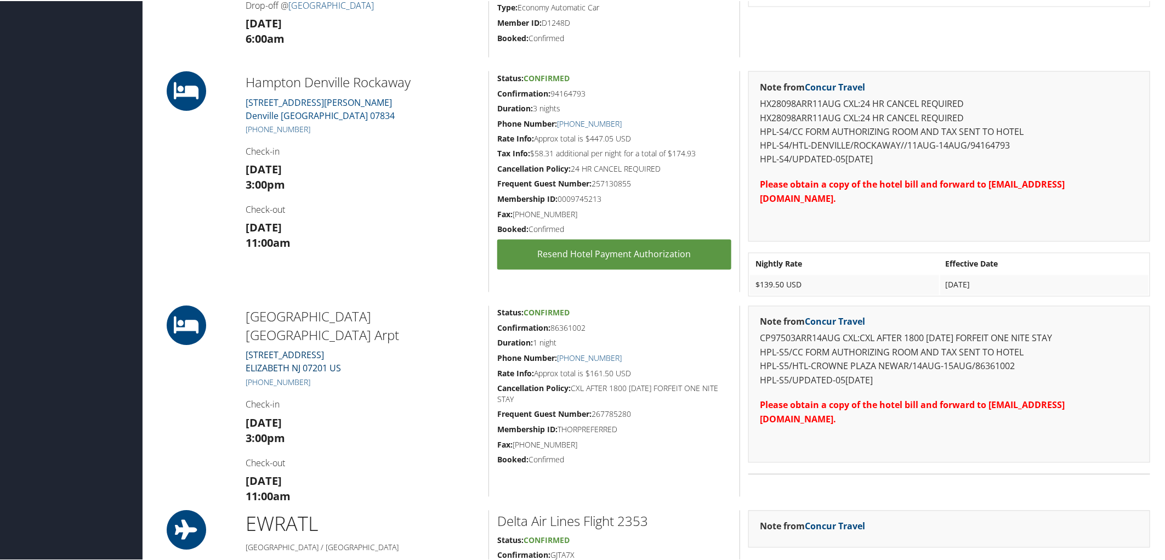
click at [288, 348] on link "[STREET_ADDRESS]" at bounding box center [293, 360] width 95 height 25
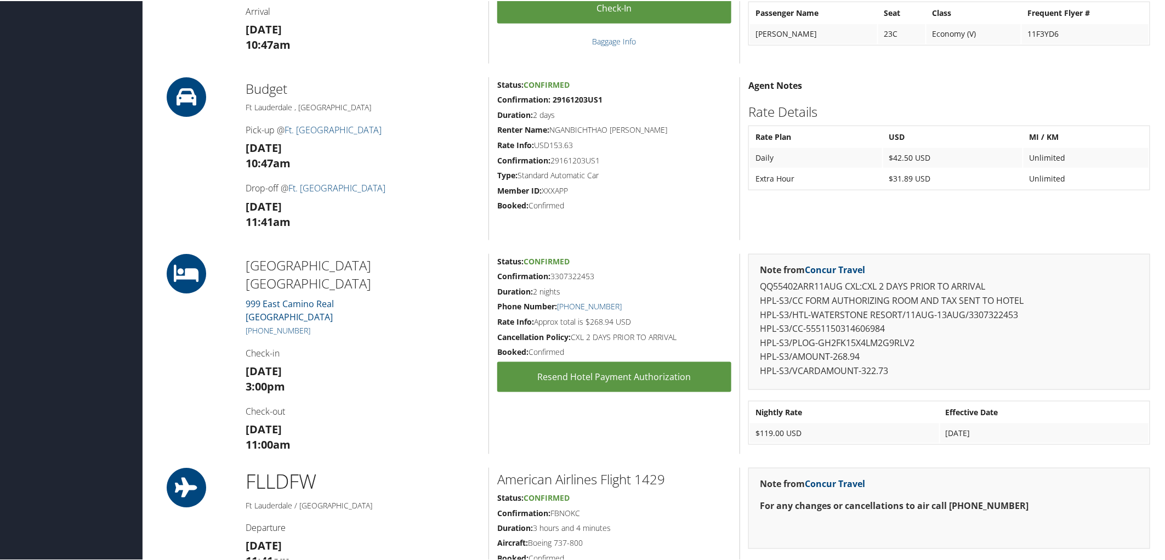
scroll to position [609, 0]
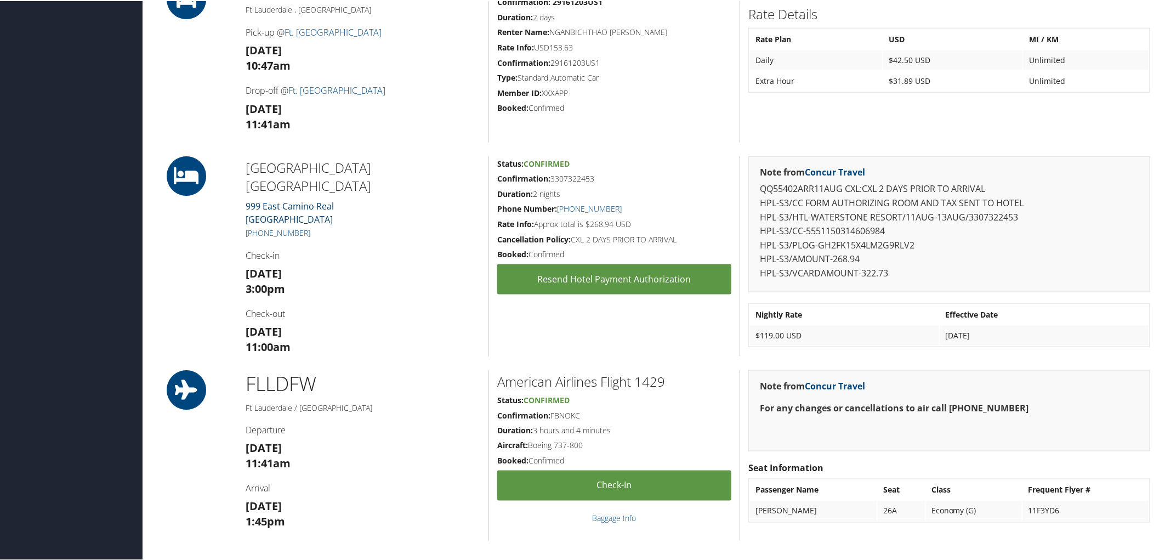
click at [286, 199] on link "999 East Camino Real Boca Raton FL 33432" at bounding box center [290, 211] width 88 height 25
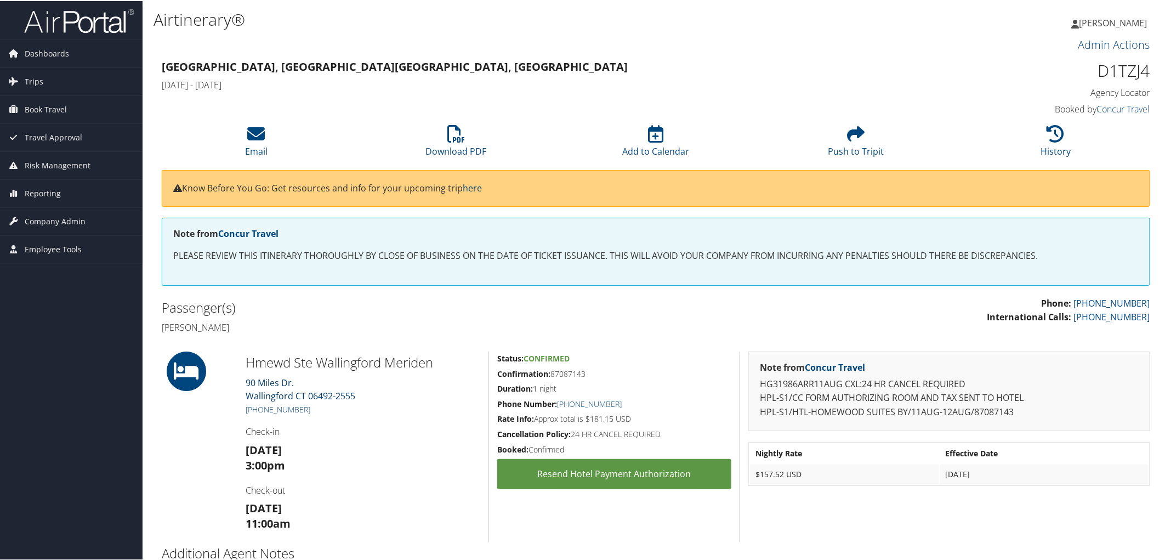
click at [278, 380] on link "90 Miles [PERSON_NAME] CT 06492-2555" at bounding box center [301, 387] width 110 height 25
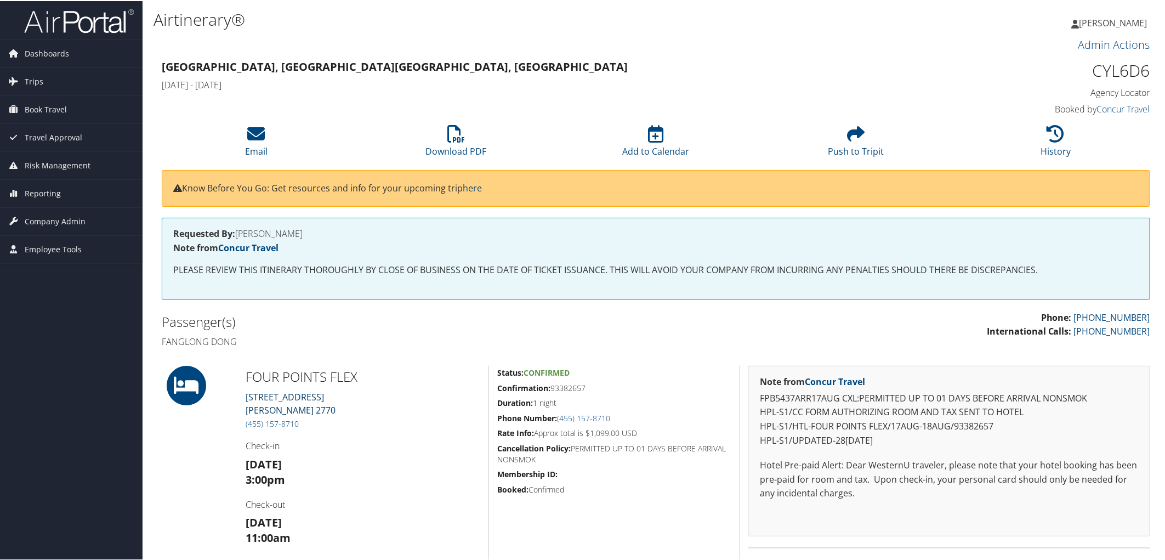
click at [265, 393] on link "LOJTEGARDSVEJ 97A Kastrup DK 2770" at bounding box center [291, 402] width 90 height 25
click at [278, 396] on link "[STREET_ADDRESS][PERSON_NAME]" at bounding box center [291, 402] width 90 height 25
